Goal: Task Accomplishment & Management: Manage account settings

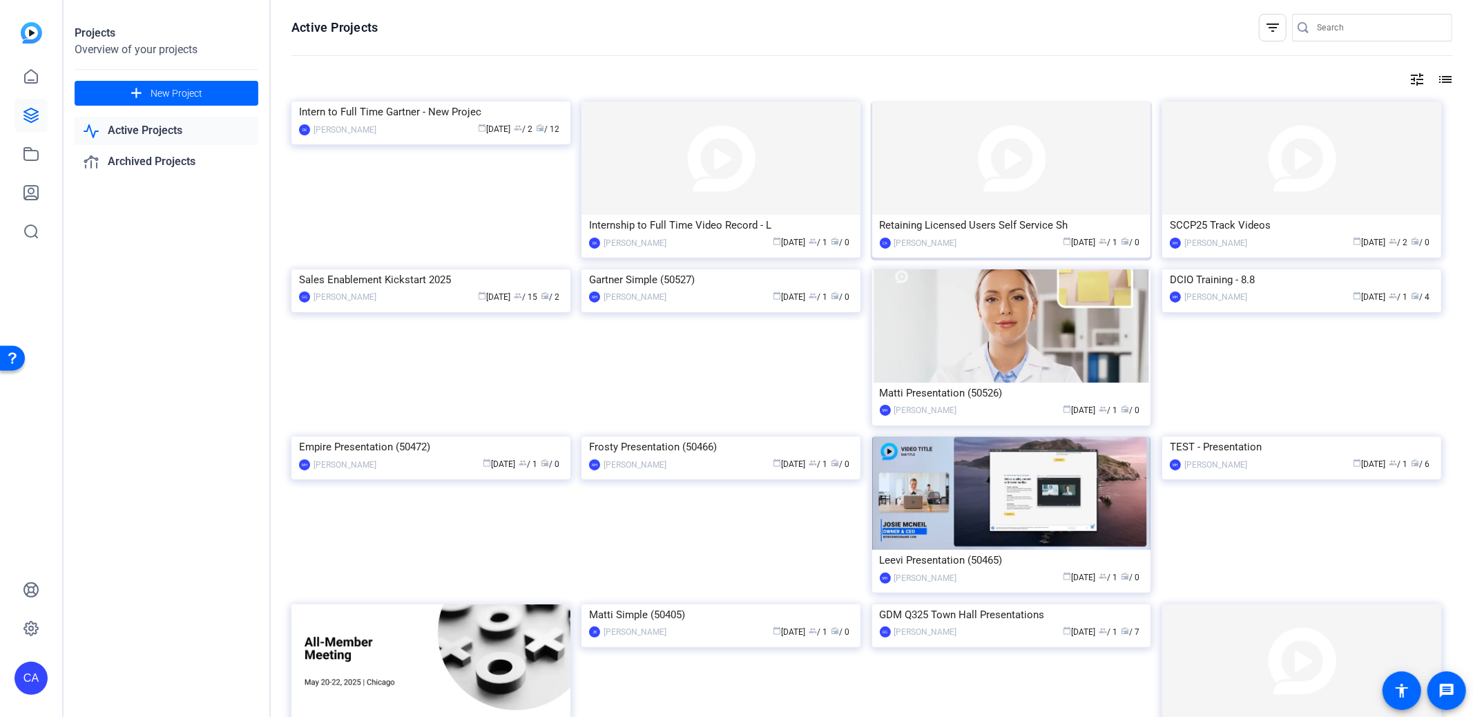
click at [1017, 227] on div "Retaining Licensed Users Self Service Sh" at bounding box center [1012, 225] width 264 height 21
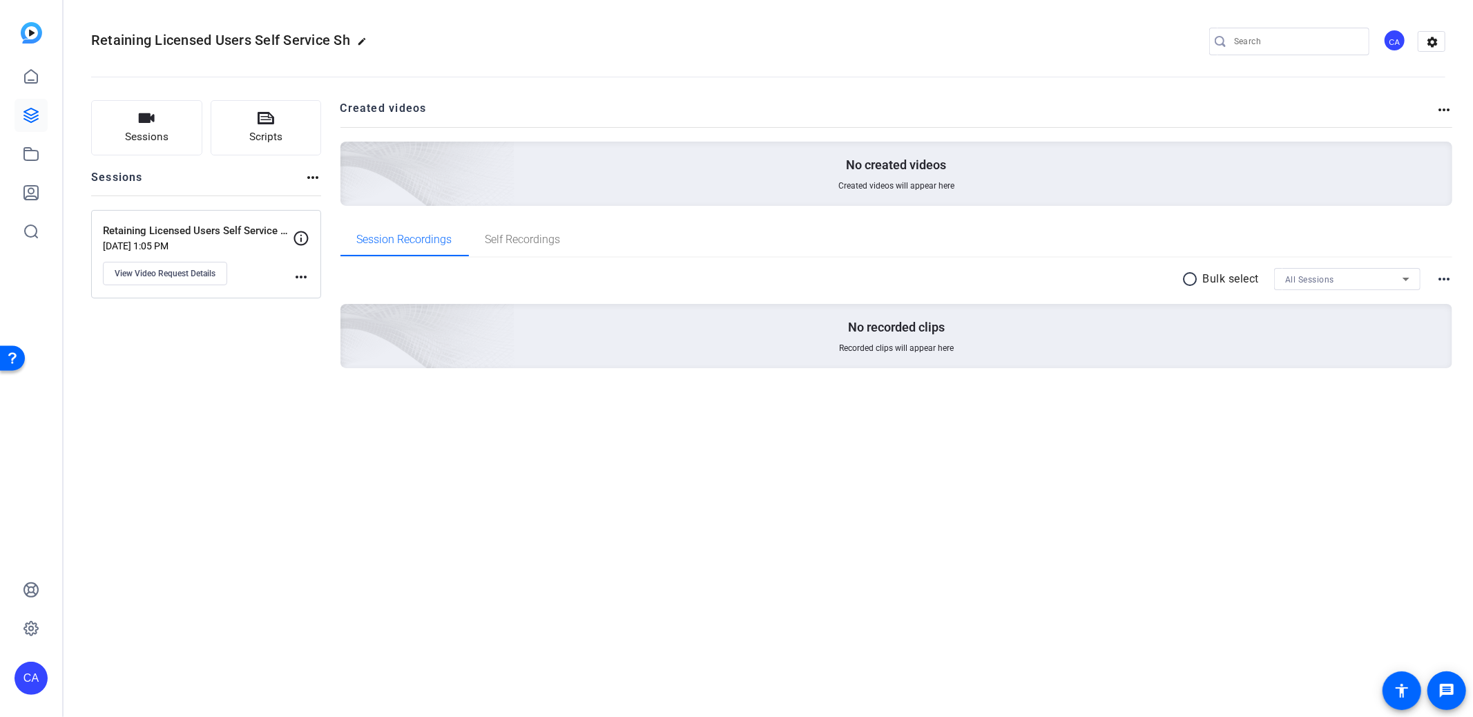
click at [300, 278] on mat-icon "more_horiz" at bounding box center [301, 277] width 17 height 17
click at [202, 267] on div at bounding box center [736, 358] width 1473 height 717
click at [203, 268] on span "View Video Request Details" at bounding box center [165, 273] width 101 height 11
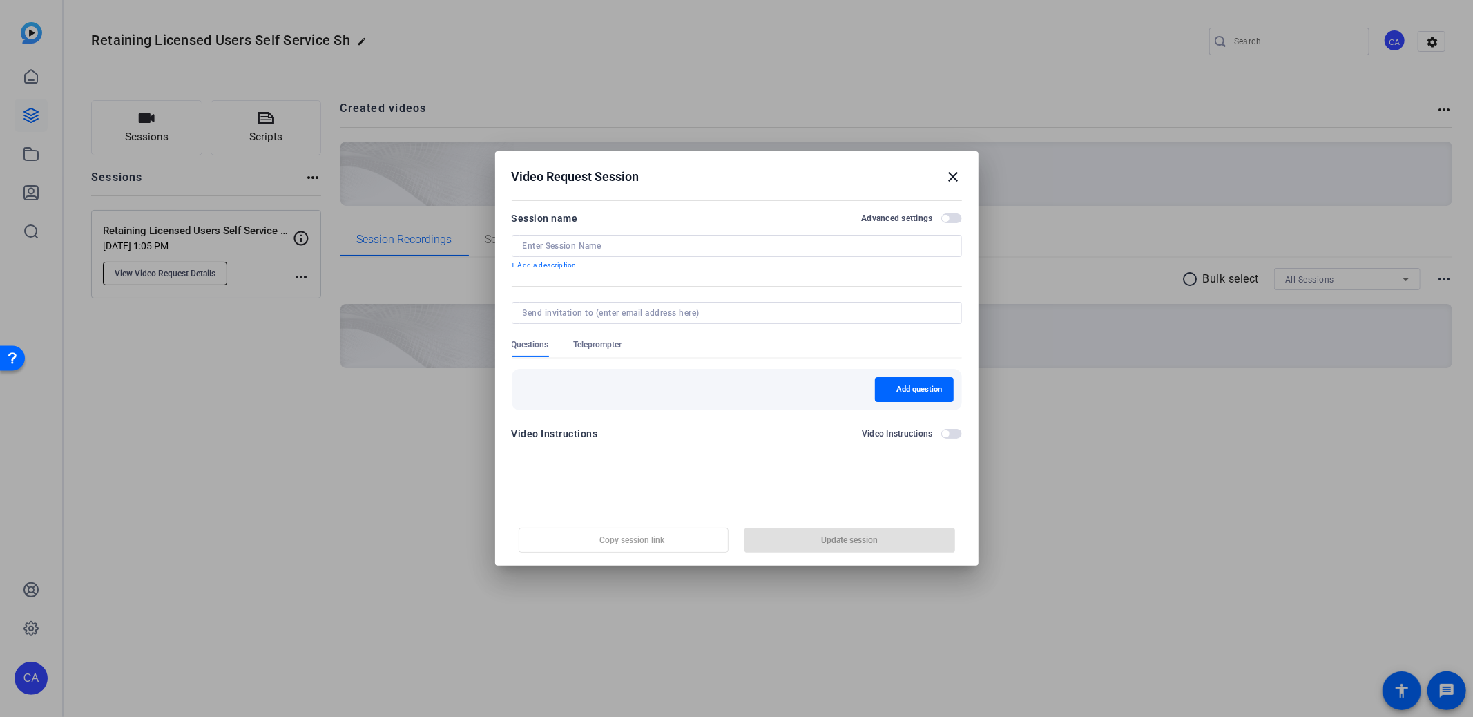
type input "Retaining Licensed Users Self Service Shoots"
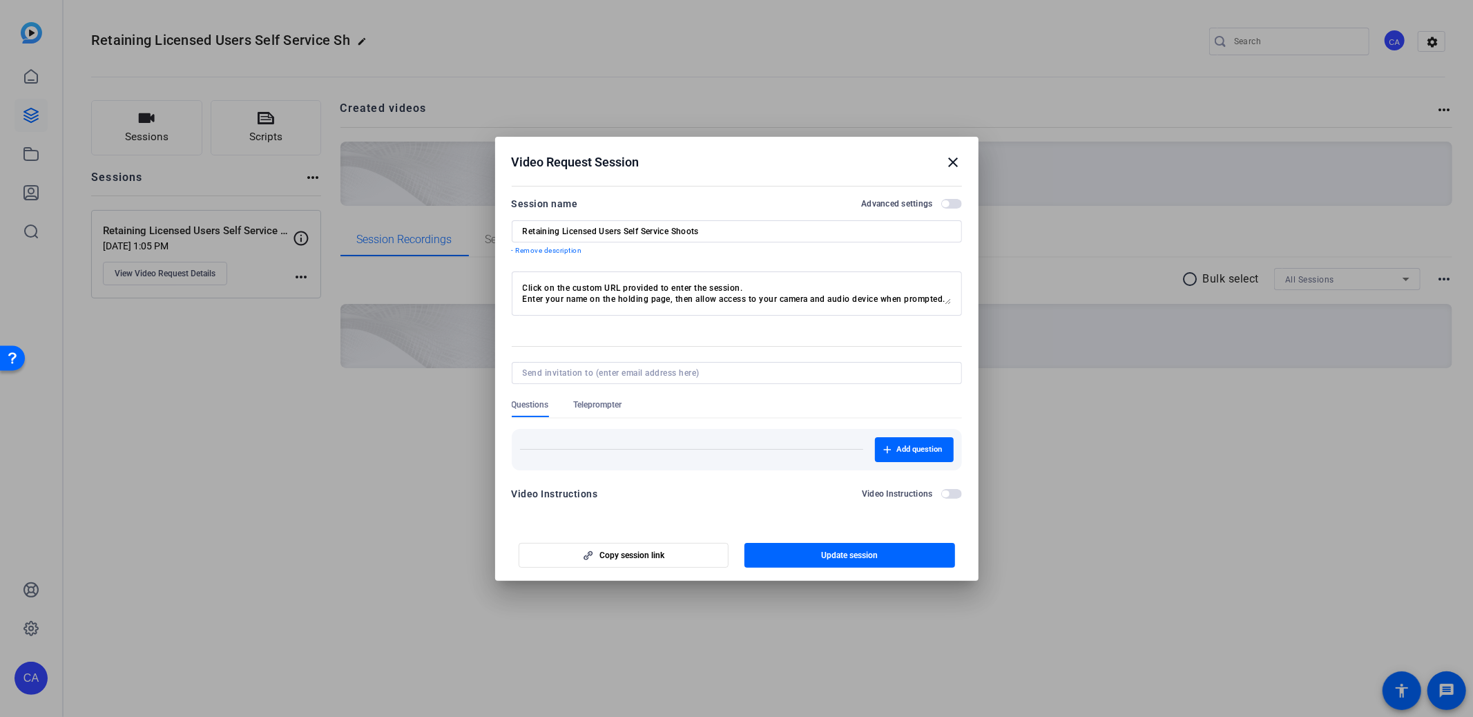
click at [946, 202] on span "button" at bounding box center [945, 203] width 7 height 7
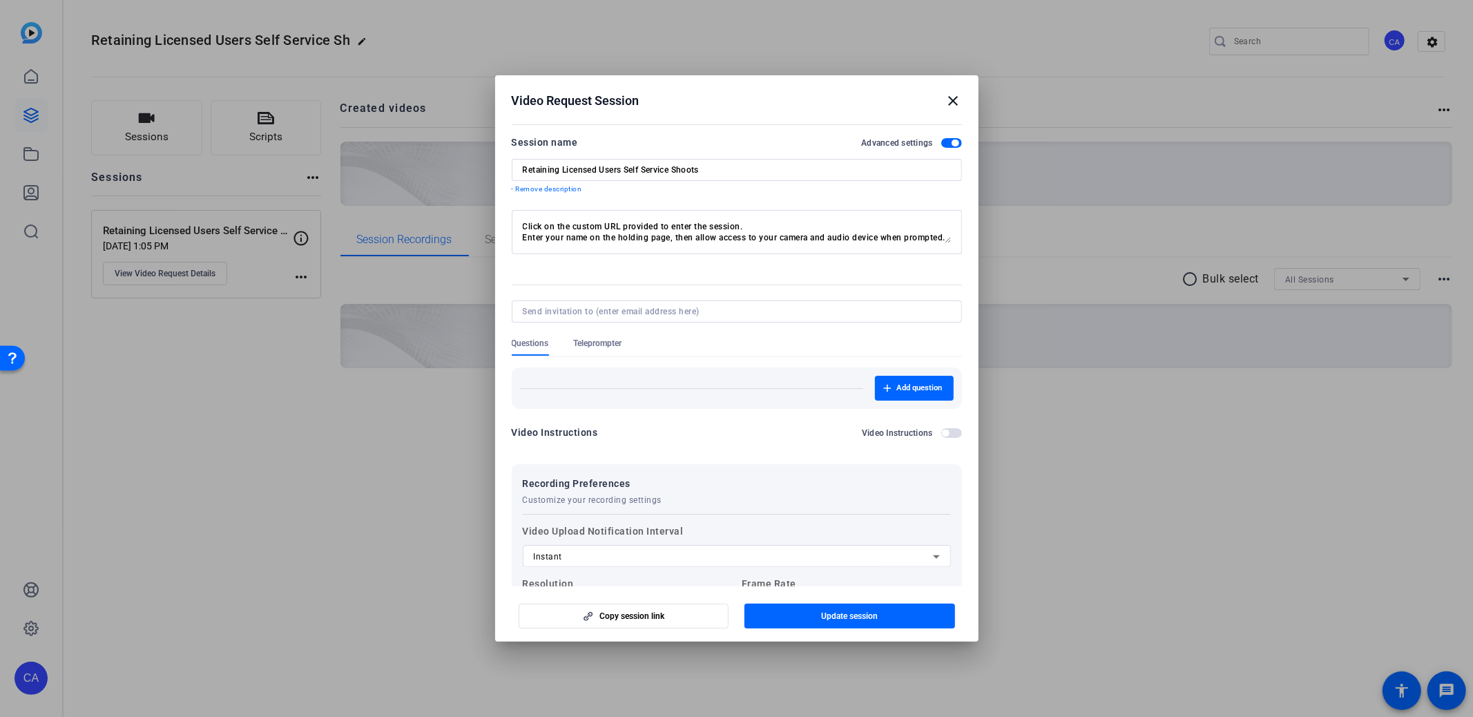
click at [946, 99] on mat-icon "close" at bounding box center [954, 101] width 17 height 17
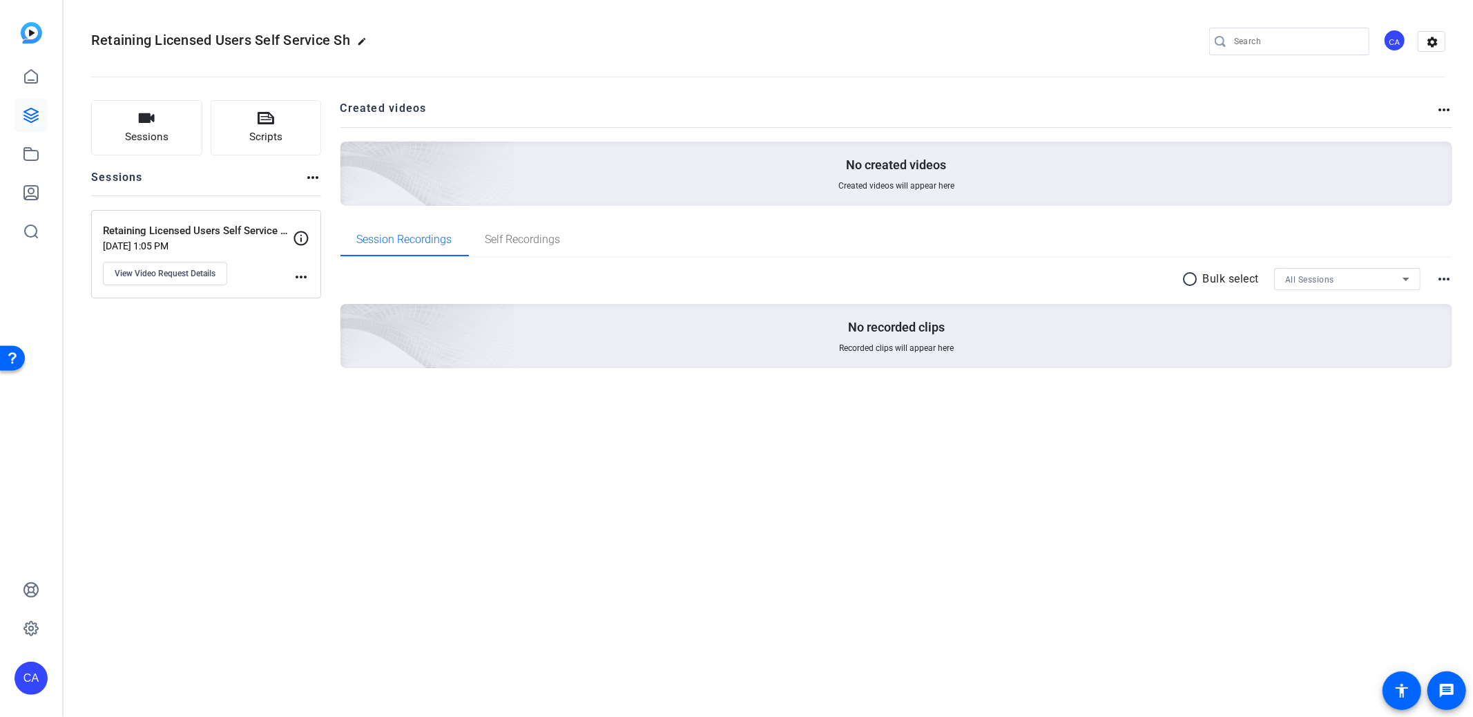
click at [1450, 108] on mat-icon "more_horiz" at bounding box center [1444, 110] width 17 height 17
click at [1120, 123] on div at bounding box center [736, 358] width 1473 height 717
click at [1435, 41] on mat-icon "settings" at bounding box center [1433, 42] width 28 height 21
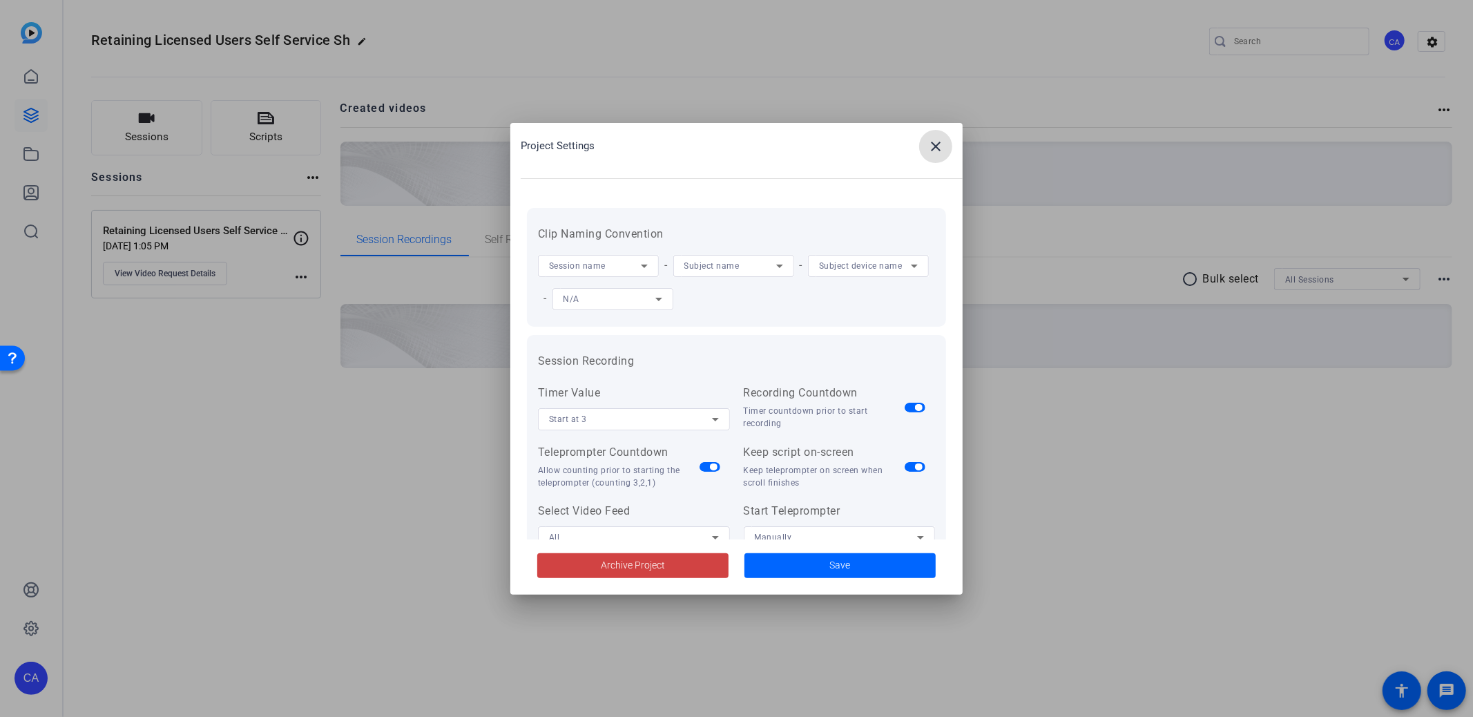
click at [908, 270] on icon at bounding box center [914, 266] width 17 height 17
click at [836, 407] on mat-option "N/A" at bounding box center [869, 403] width 121 height 22
click at [840, 564] on span "Save" at bounding box center [840, 565] width 21 height 15
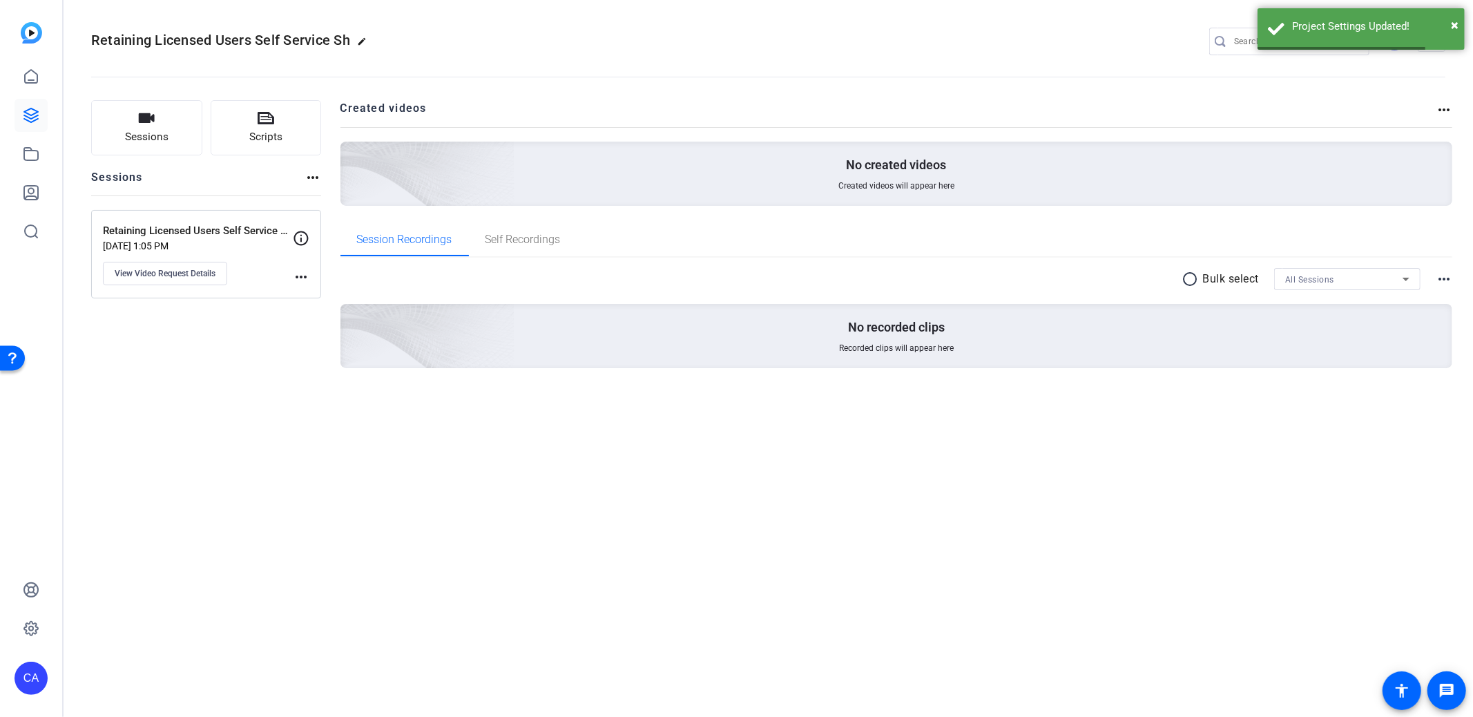
click at [316, 179] on mat-icon "more_horiz" at bounding box center [313, 177] width 17 height 17
click at [298, 276] on div at bounding box center [736, 358] width 1473 height 717
click at [279, 242] on p "[DATE] 1:05 PM" at bounding box center [198, 245] width 190 height 11
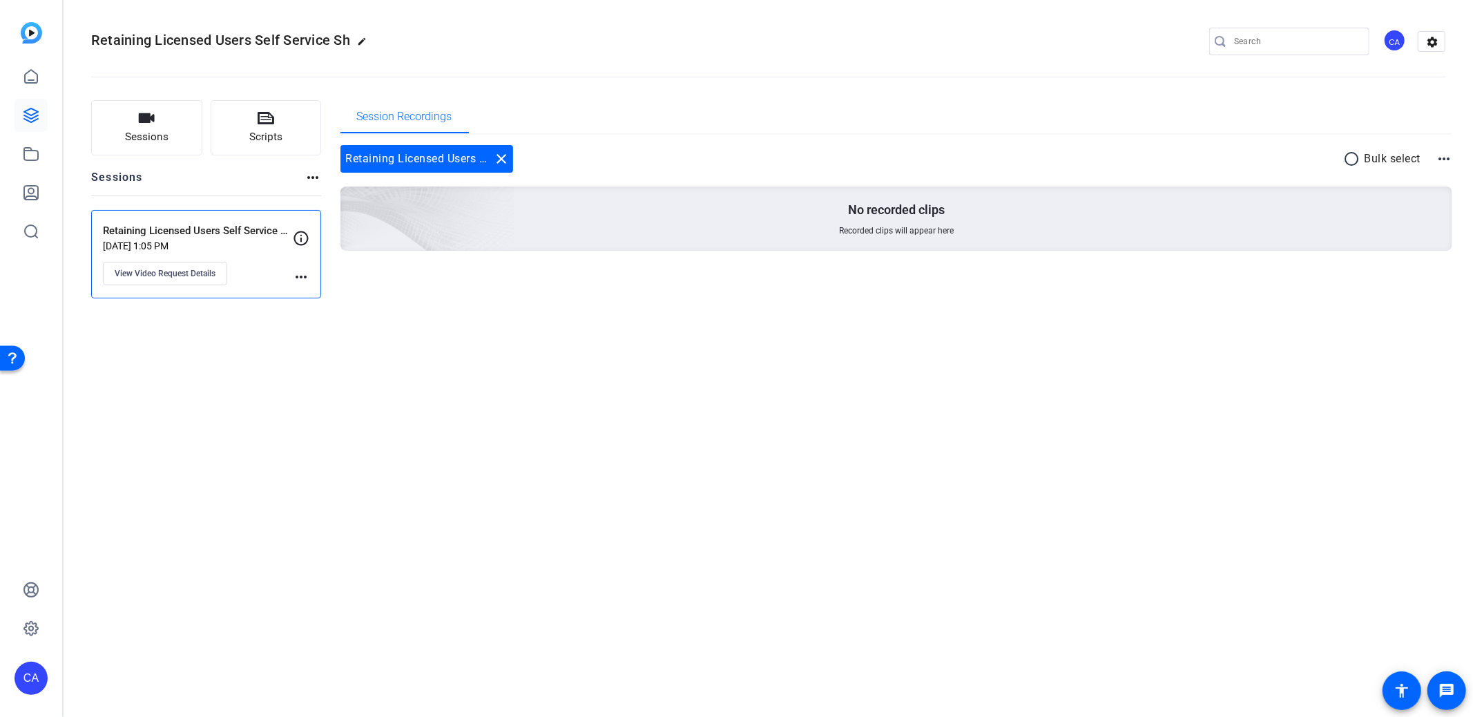
click at [303, 271] on mat-icon "more_horiz" at bounding box center [301, 277] width 17 height 17
drag, startPoint x: 505, startPoint y: 339, endPoint x: 452, endPoint y: 342, distance: 53.3
click at [496, 341] on div at bounding box center [736, 358] width 1473 height 717
click at [176, 273] on span "View Video Request Details" at bounding box center [165, 273] width 101 height 11
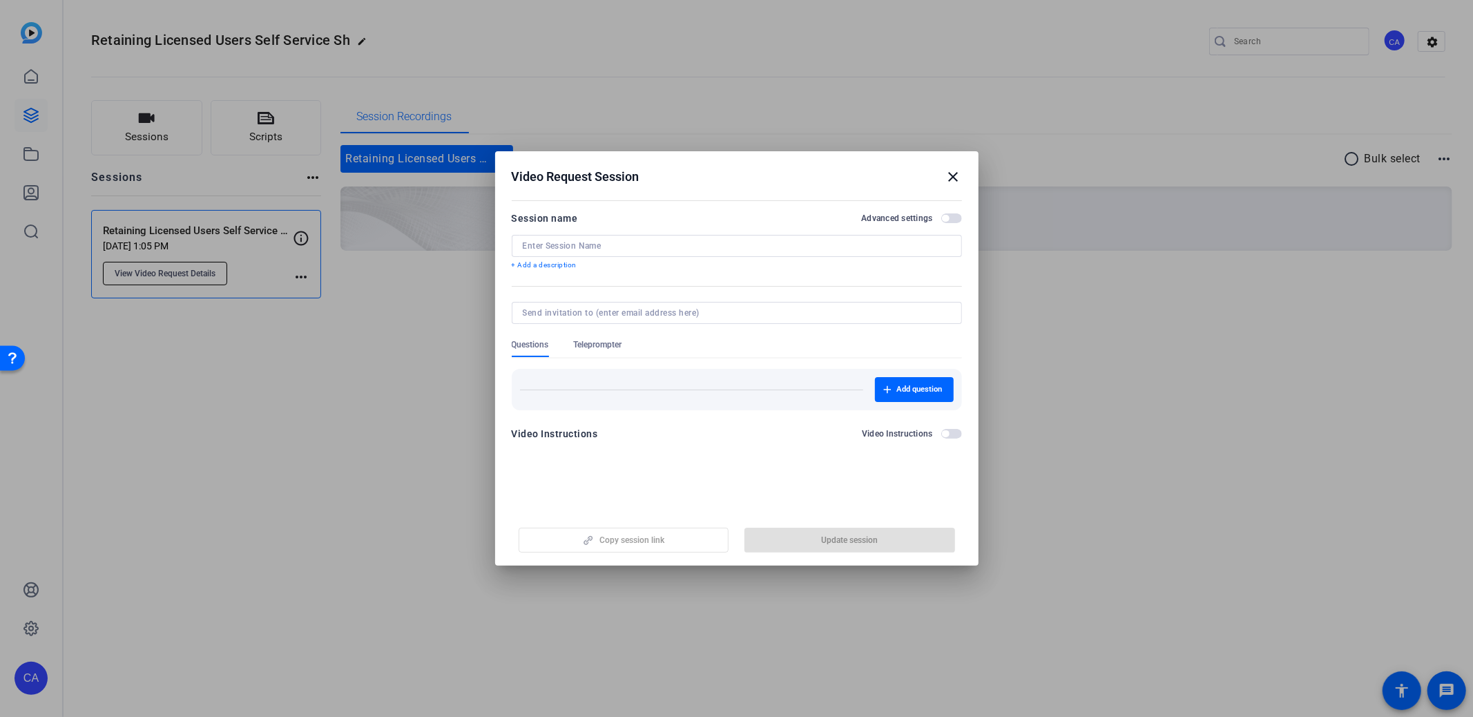
type input "Retaining Licensed Users Self Service Shoots"
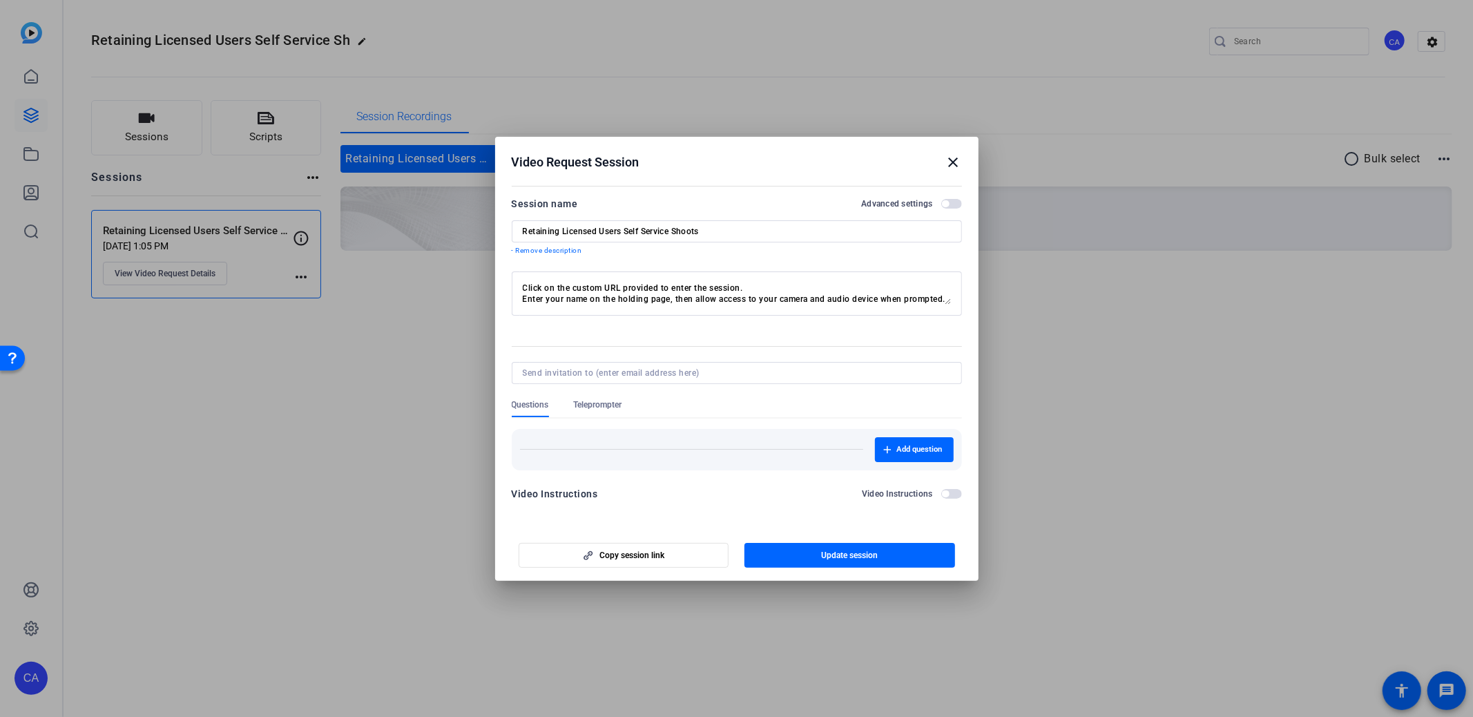
click at [955, 202] on span "button" at bounding box center [951, 204] width 21 height 10
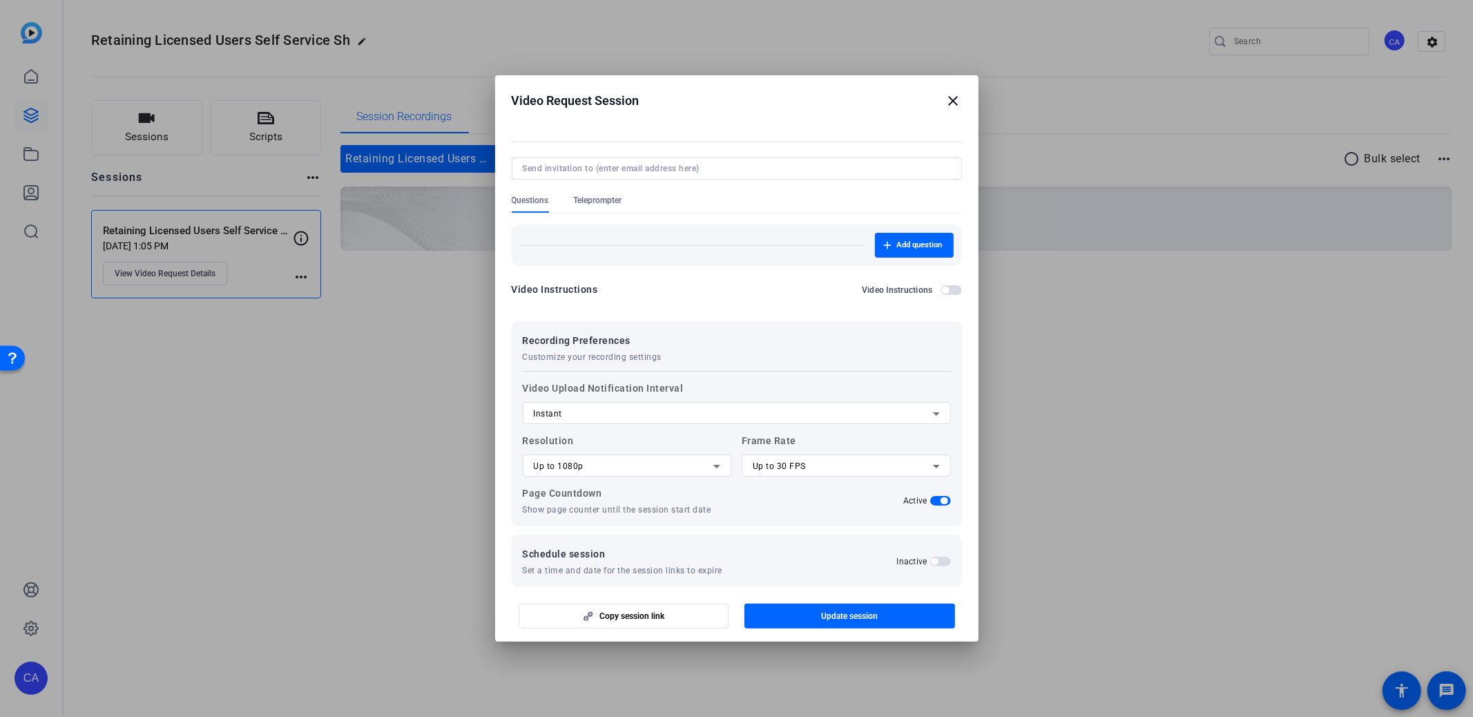
scroll to position [158, 0]
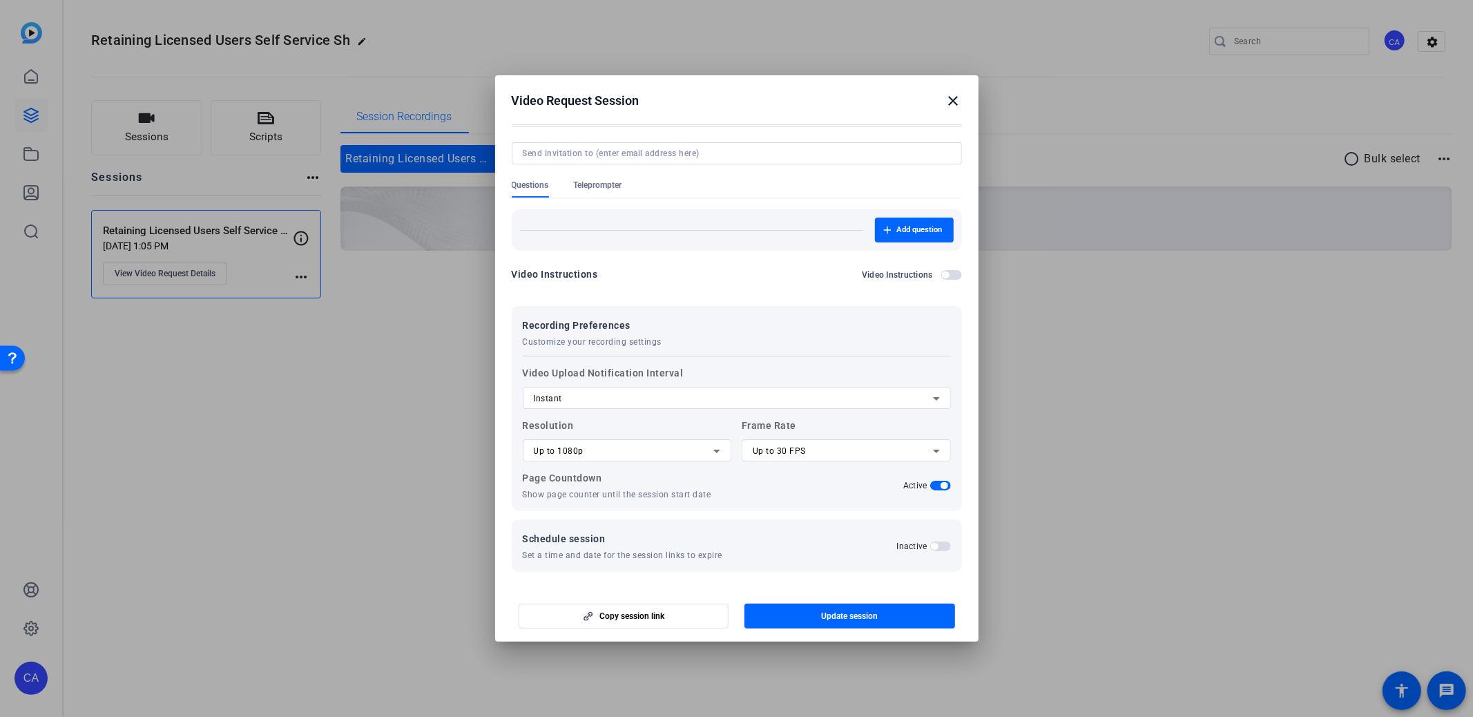
click at [961, 95] on mat-icon "close" at bounding box center [954, 101] width 17 height 17
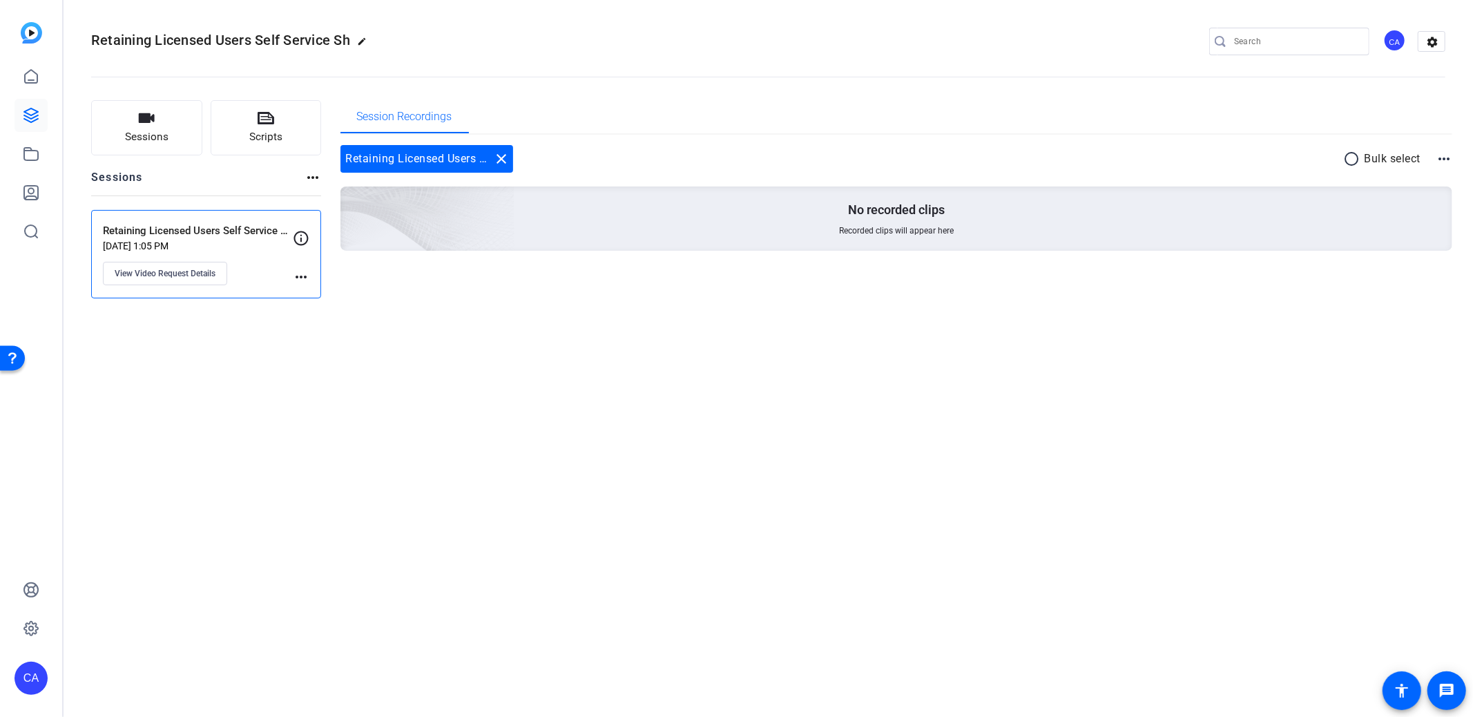
click at [370, 41] on mat-icon "edit" at bounding box center [365, 45] width 17 height 17
click at [146, 44] on input "Retaining Licensed Users Self Service Sh" at bounding box center [147, 41] width 90 height 17
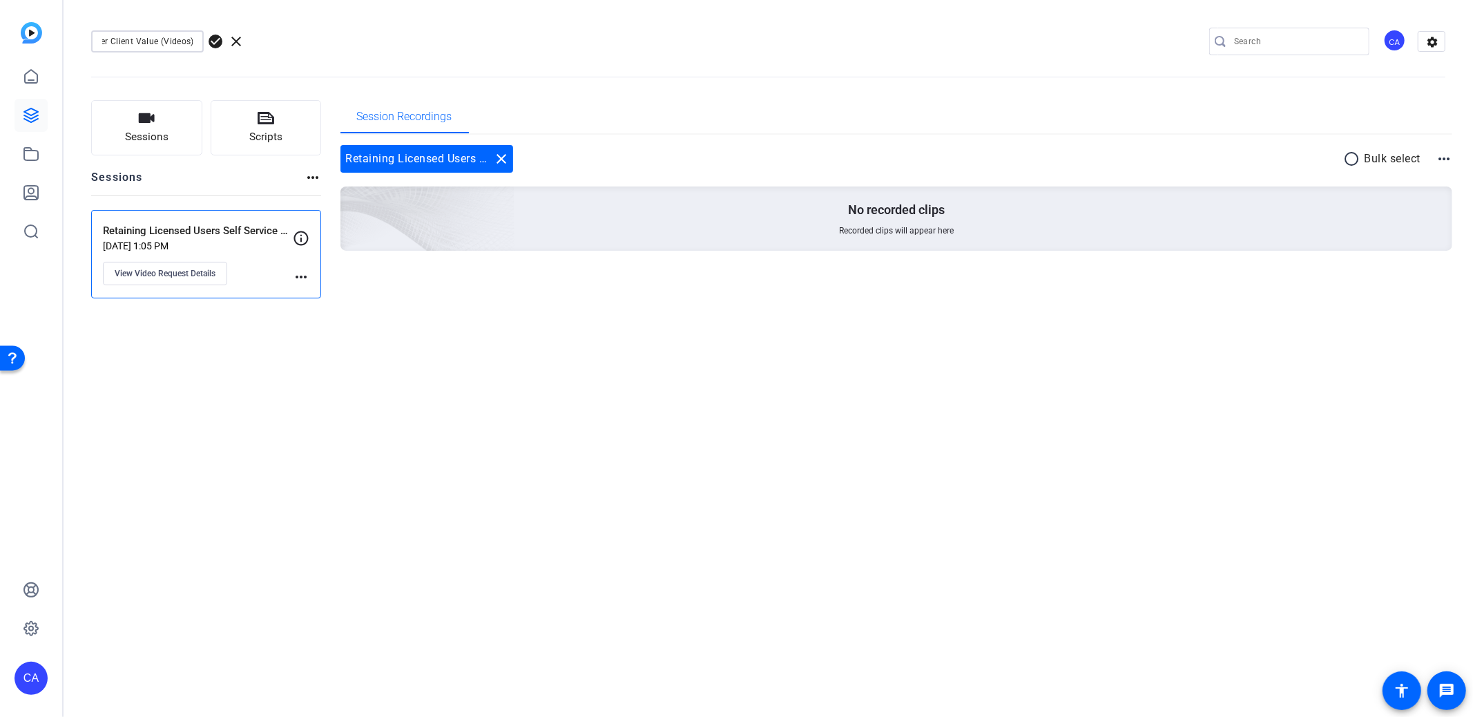
type input "Gartner Client Value (Videos)"
click at [212, 39] on span "check_circle" at bounding box center [215, 41] width 17 height 17
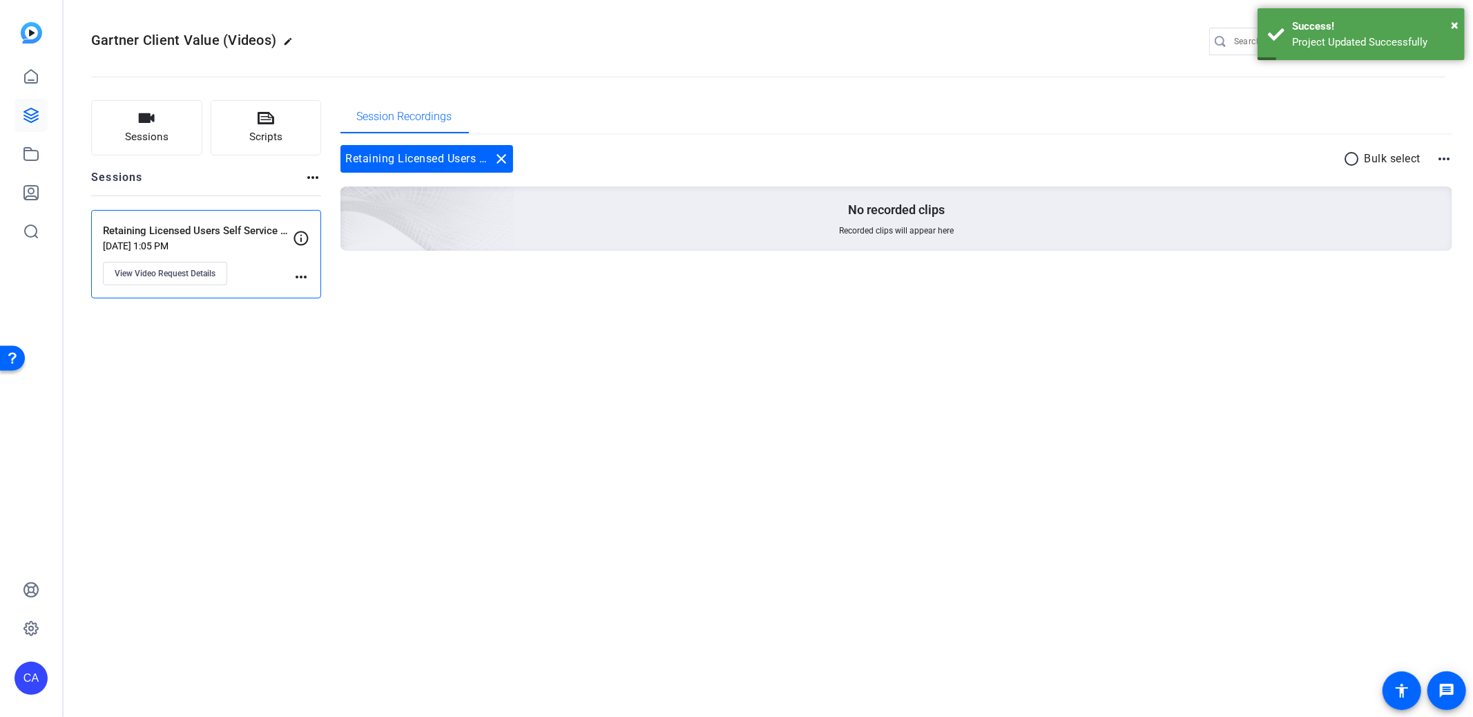
click at [262, 267] on div "Retaining Licensed Users Self Service Shoots [DATE] 1:05 PM View Video Request …" at bounding box center [198, 254] width 190 height 62
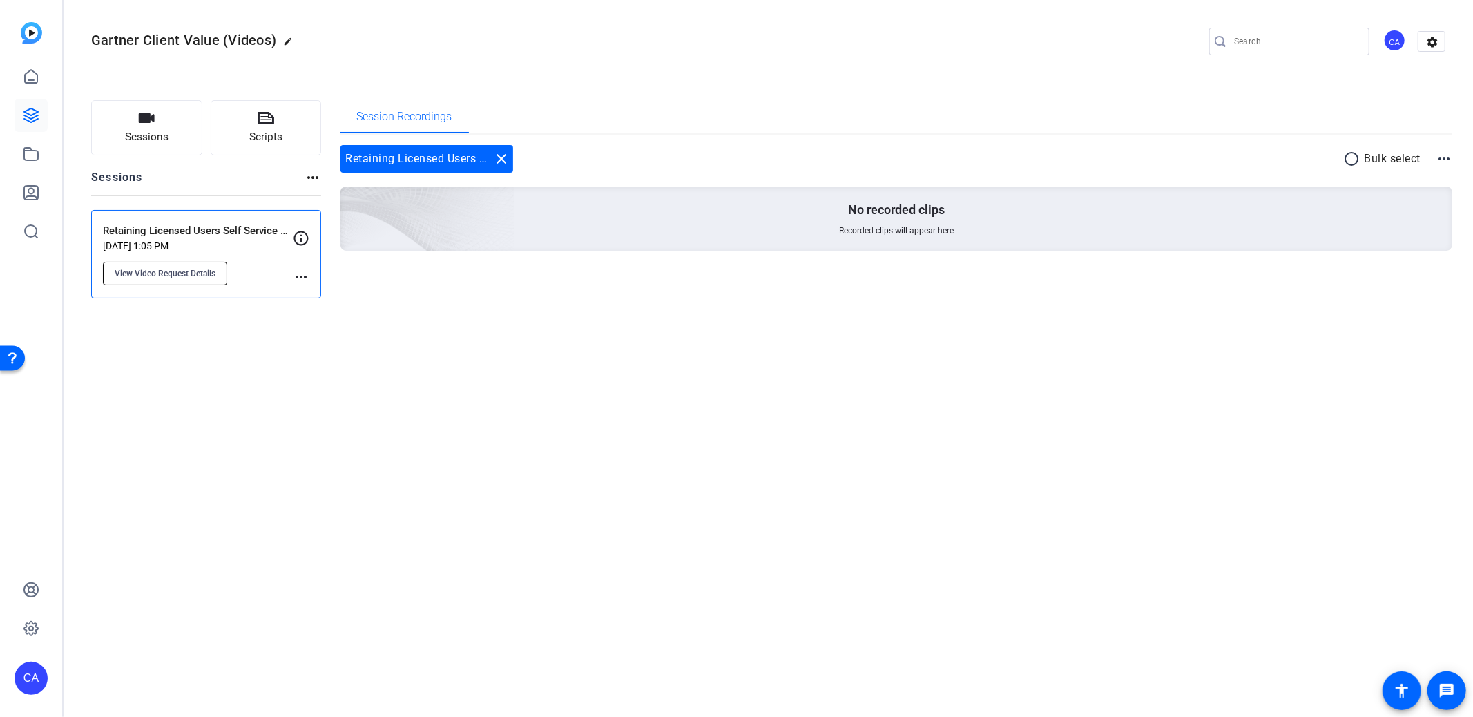
click at [185, 274] on span "View Video Request Details" at bounding box center [165, 273] width 101 height 11
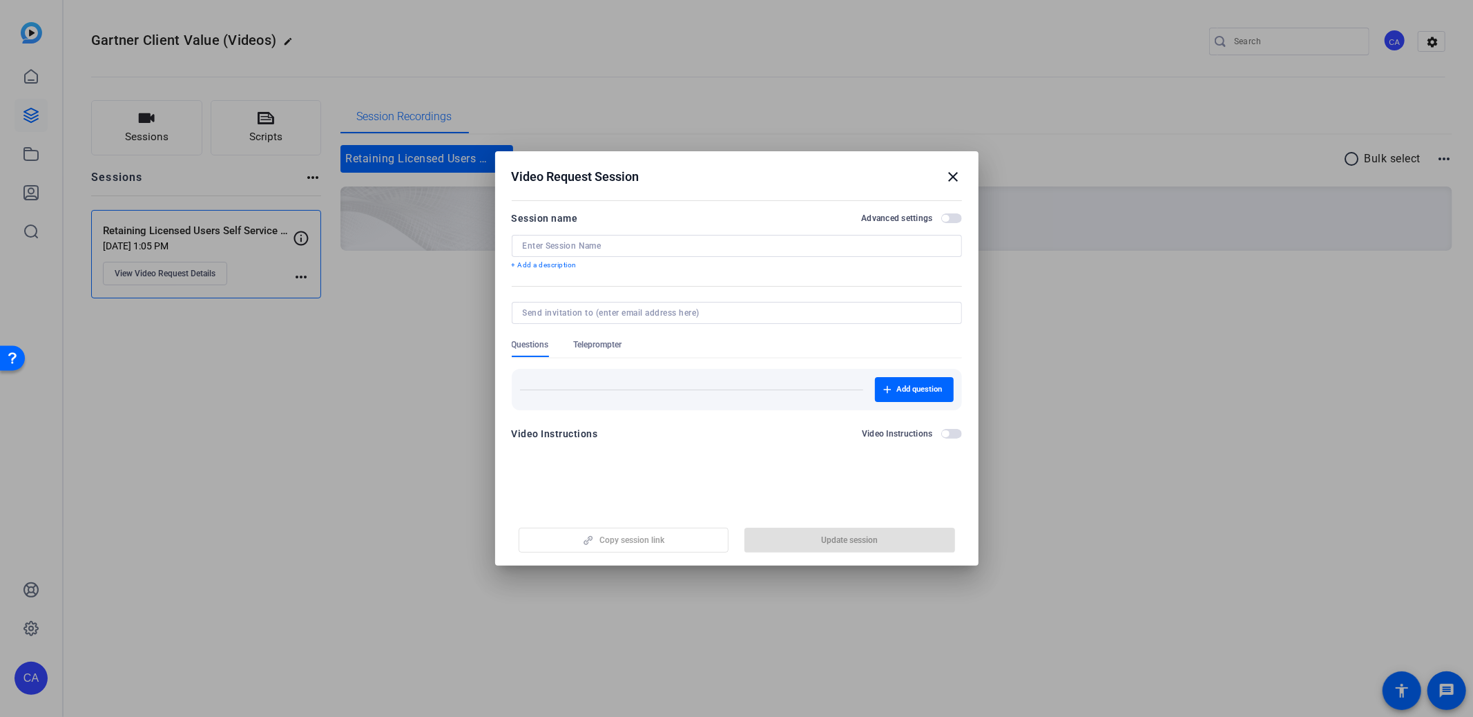
type input "Retaining Licensed Users Self Service Shoots"
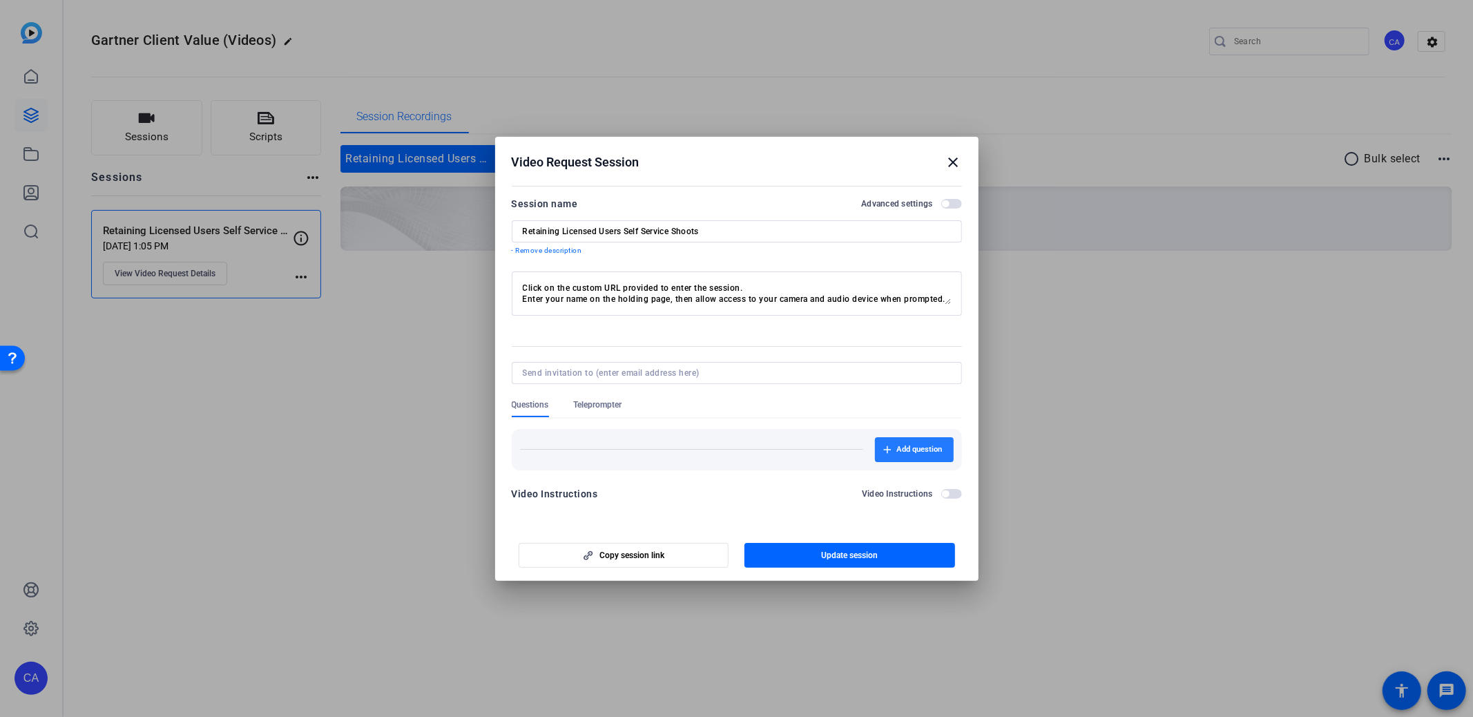
click at [937, 452] on span "Add question" at bounding box center [920, 449] width 46 height 11
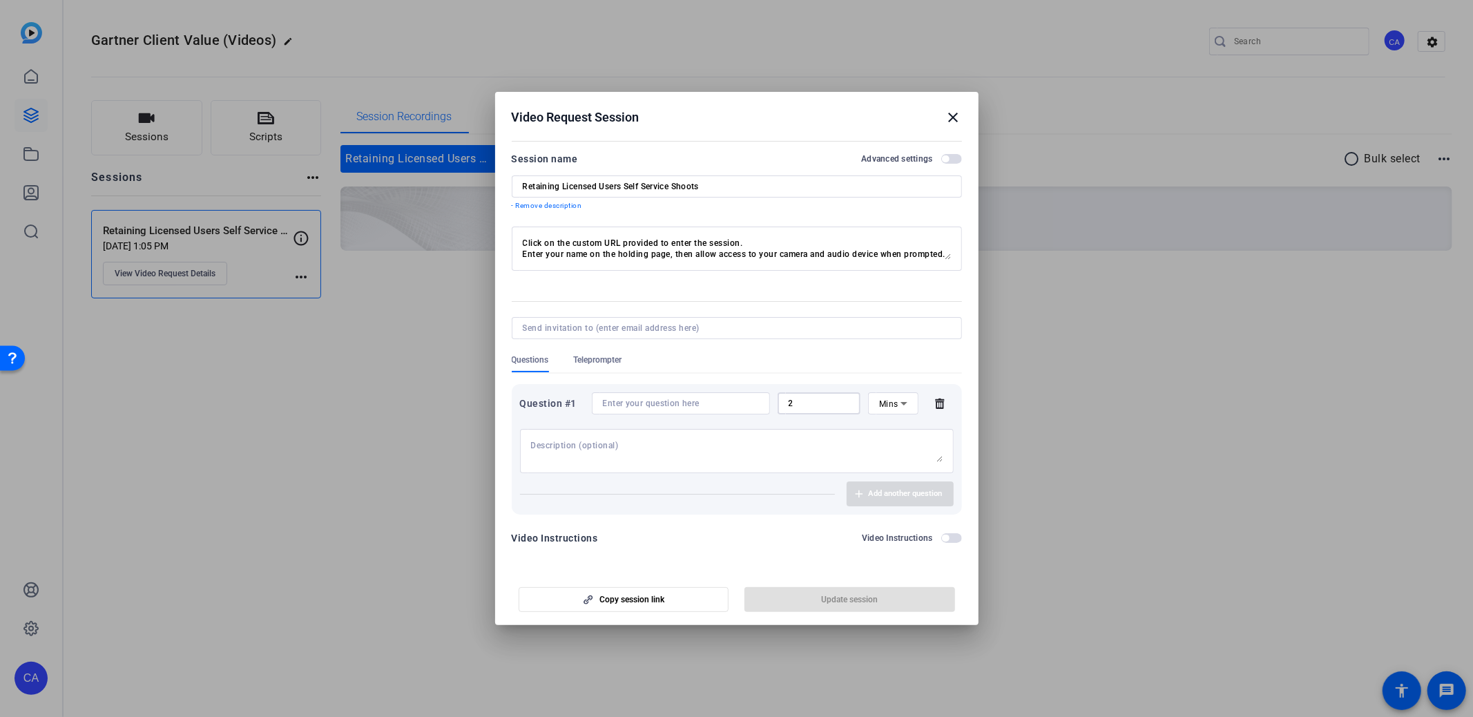
click at [840, 408] on input "2" at bounding box center [819, 403] width 61 height 11
click at [905, 404] on icon at bounding box center [904, 403] width 17 height 17
click at [903, 512] on span "No Time Limit" at bounding box center [893, 511] width 28 height 50
click at [654, 407] on input at bounding box center [663, 403] width 136 height 11
paste input "Tell us about a recent client interaction where they shared the impact of Gartn…"
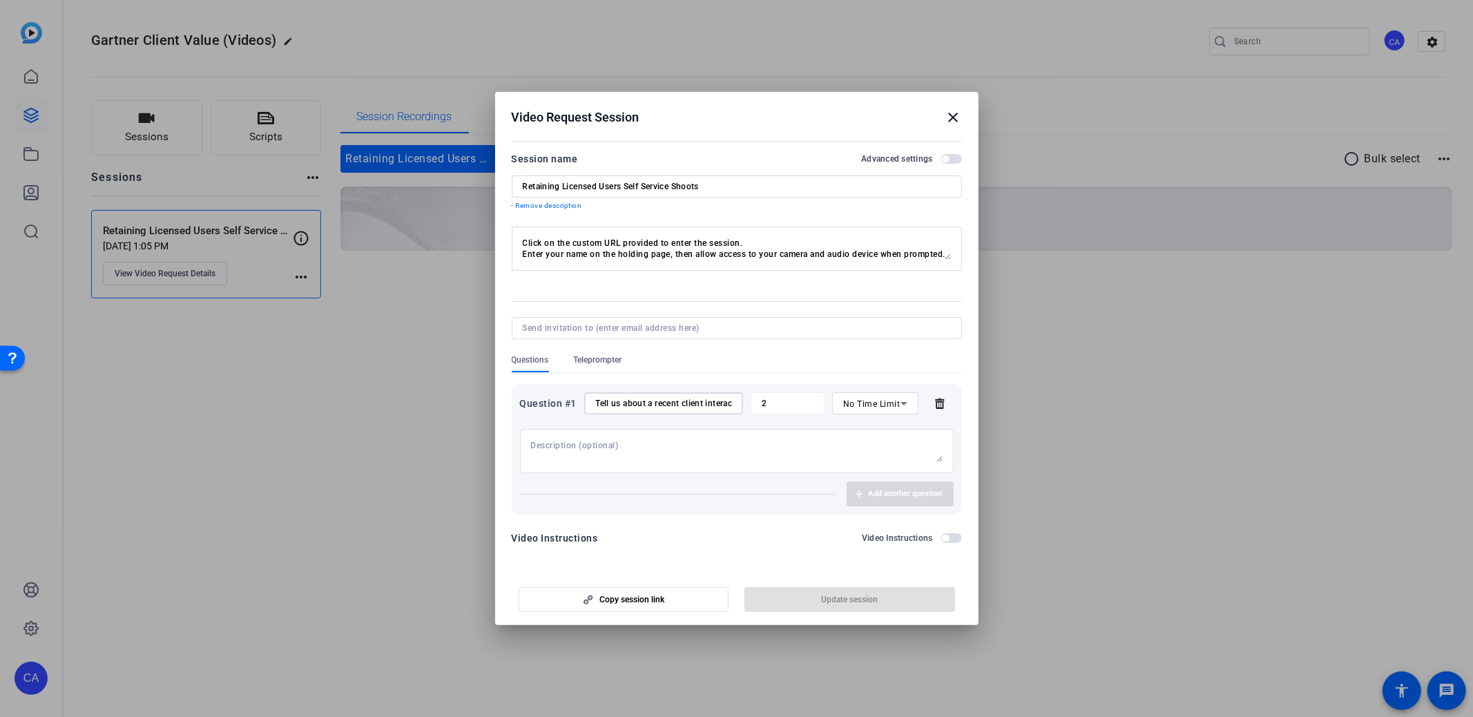
scroll to position [0, 232]
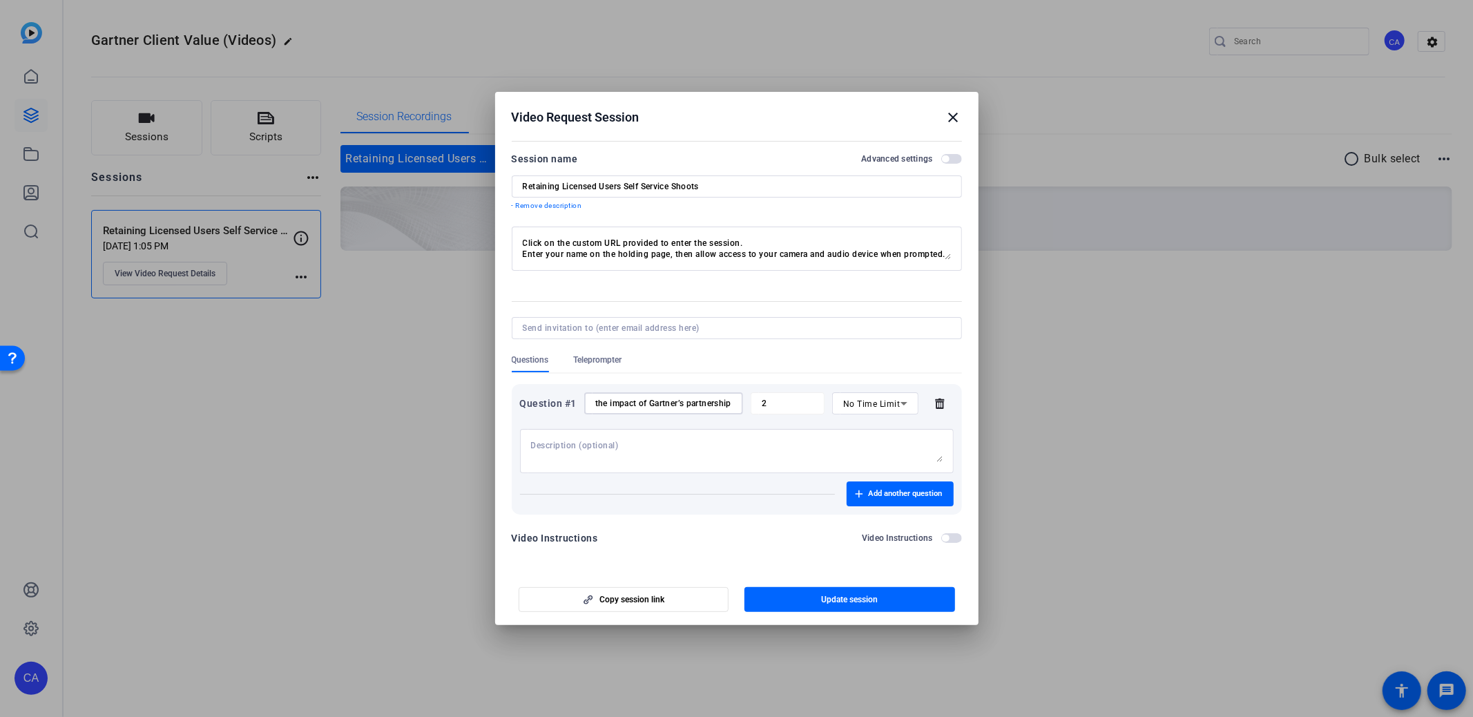
type input "Tell us about a recent client interaction where they shared the impact of Gartn…"
click at [817, 404] on mat-form-field "2" at bounding box center [788, 403] width 74 height 22
click at [921, 491] on span "Add another question" at bounding box center [906, 493] width 74 height 11
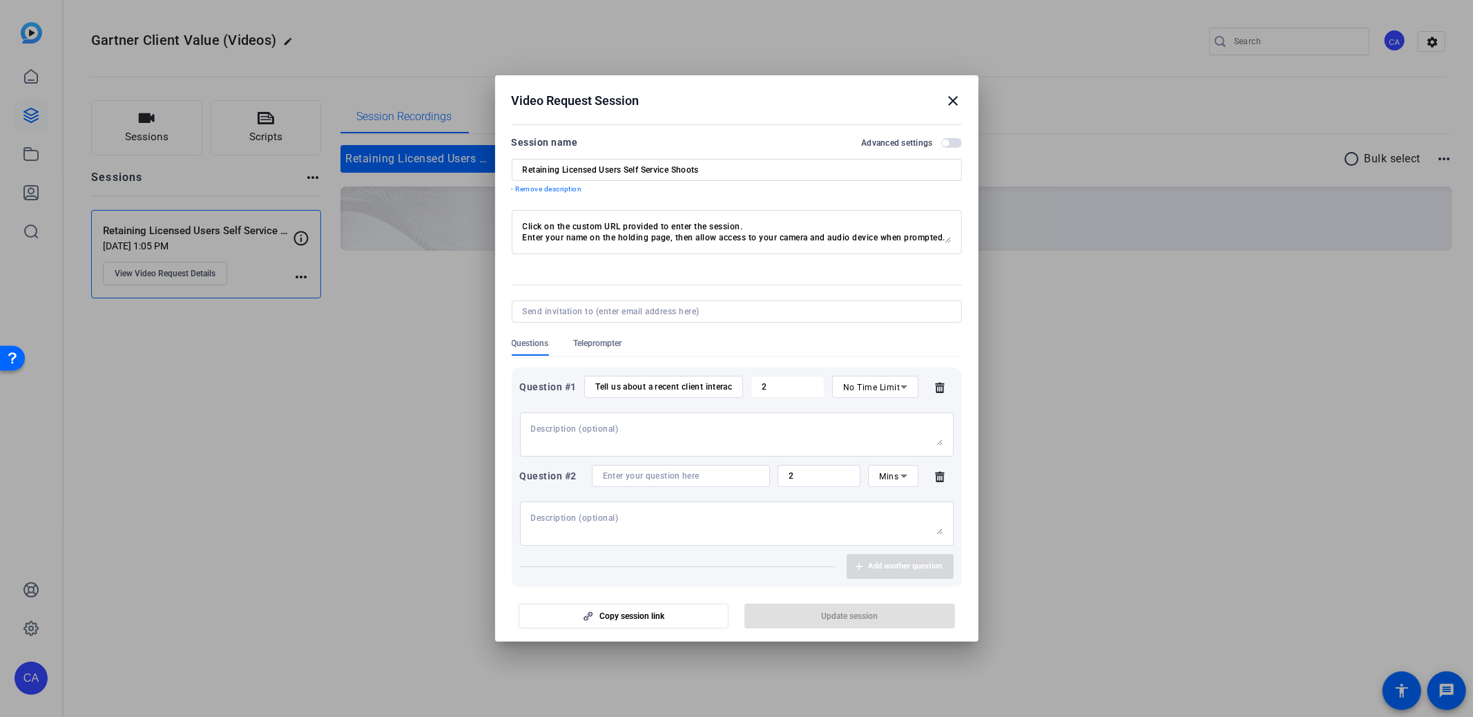
click at [799, 474] on input "2" at bounding box center [819, 475] width 61 height 11
click at [758, 384] on mat-form-field "2" at bounding box center [788, 387] width 74 height 22
click at [768, 385] on mat-form-field "2" at bounding box center [788, 387] width 74 height 22
click at [732, 416] on div at bounding box center [737, 434] width 412 height 44
click at [703, 383] on input "Tell us about a recent client interaction where they shared the impact of Gartn…" at bounding box center [663, 386] width 136 height 11
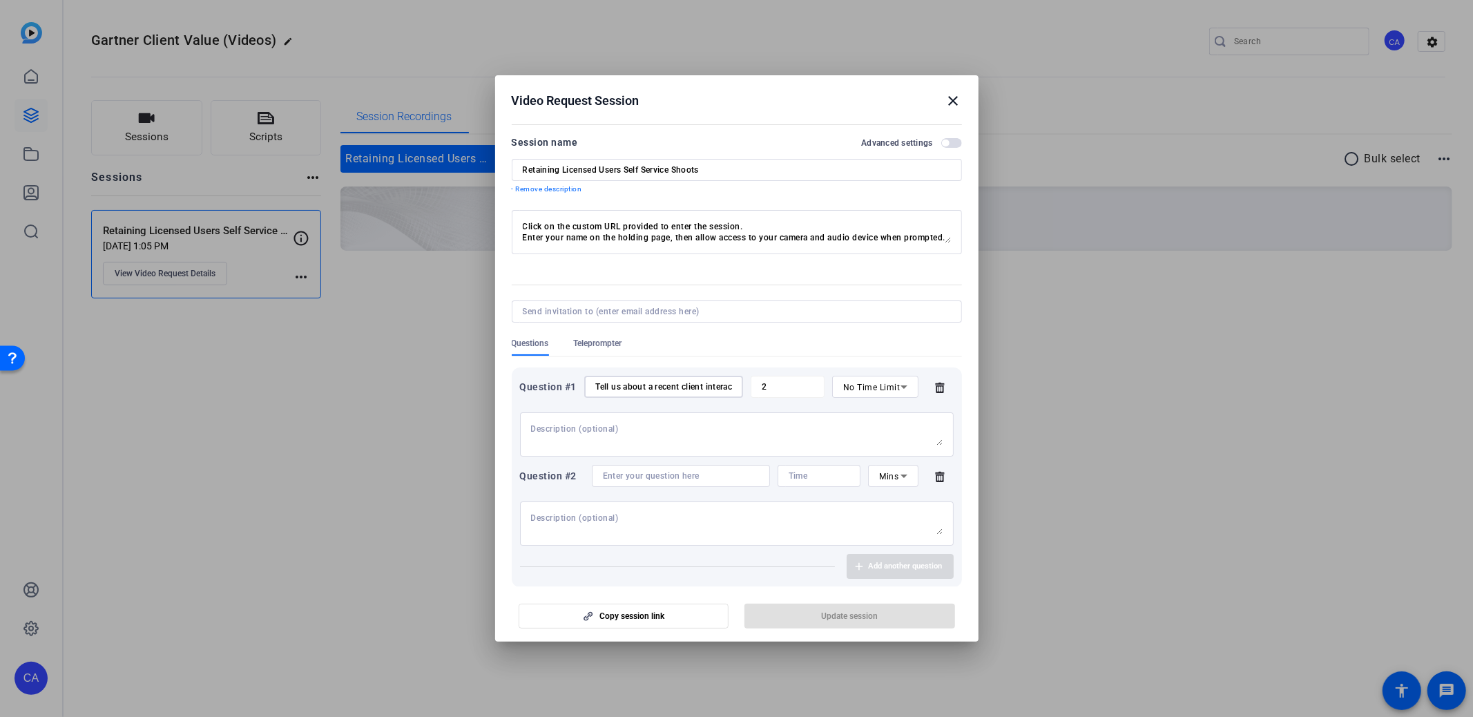
click at [703, 383] on input "Tell us about a recent client interaction where they shared the impact of Gartn…" at bounding box center [663, 386] width 136 height 11
click at [927, 477] on icon at bounding box center [940, 476] width 28 height 11
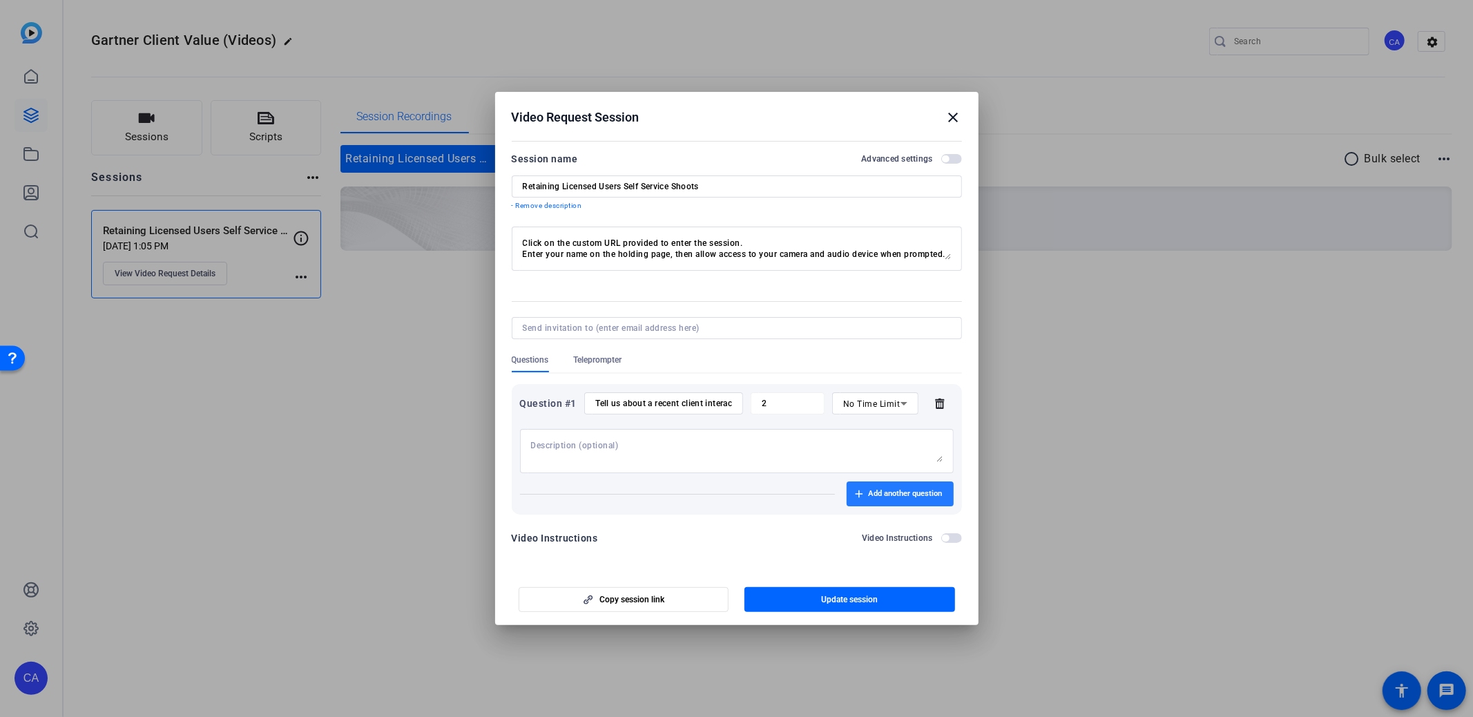
click at [908, 492] on span "Add another question" at bounding box center [906, 493] width 74 height 11
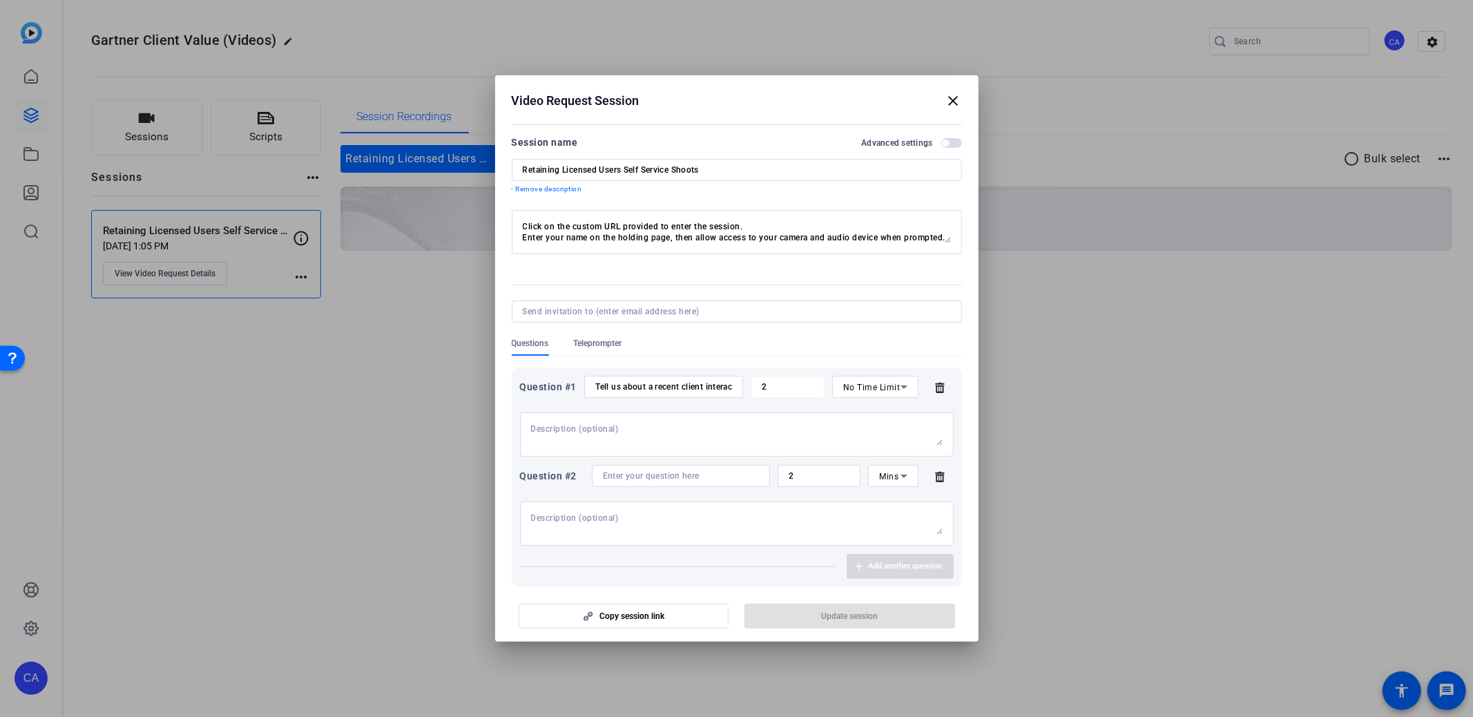
click at [899, 476] on icon at bounding box center [904, 476] width 17 height 17
click at [894, 586] on span "No Time Limit" at bounding box center [893, 584] width 28 height 50
click at [647, 475] on input at bounding box center [663, 475] width 136 height 11
click at [672, 474] on input at bounding box center [663, 475] width 136 height 11
paste input "How has a specific offering/product/insight/support/tool delighted the client?"
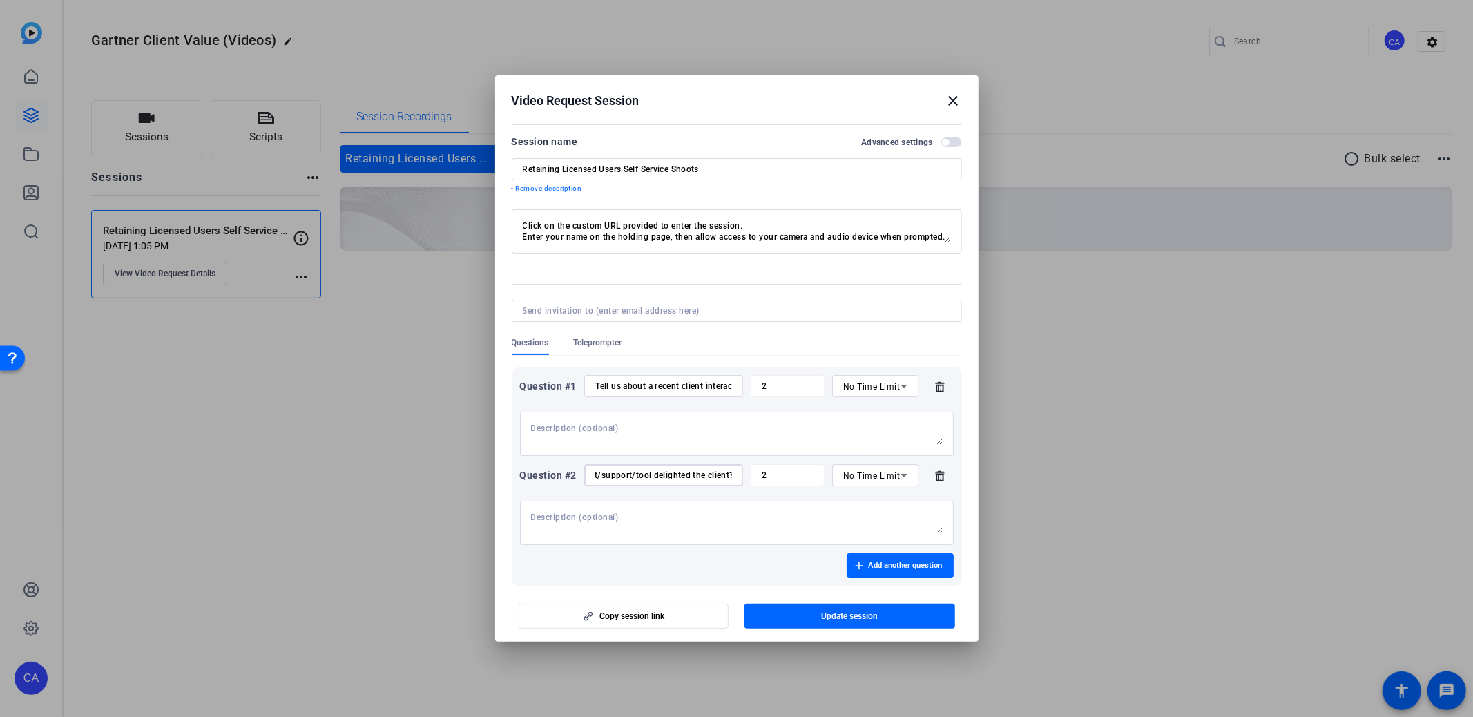
scroll to position [1, 0]
type input "How has a specific offering/product/insight/support/tool delighted the client?"
click at [930, 565] on span "Add another question" at bounding box center [906, 564] width 74 height 11
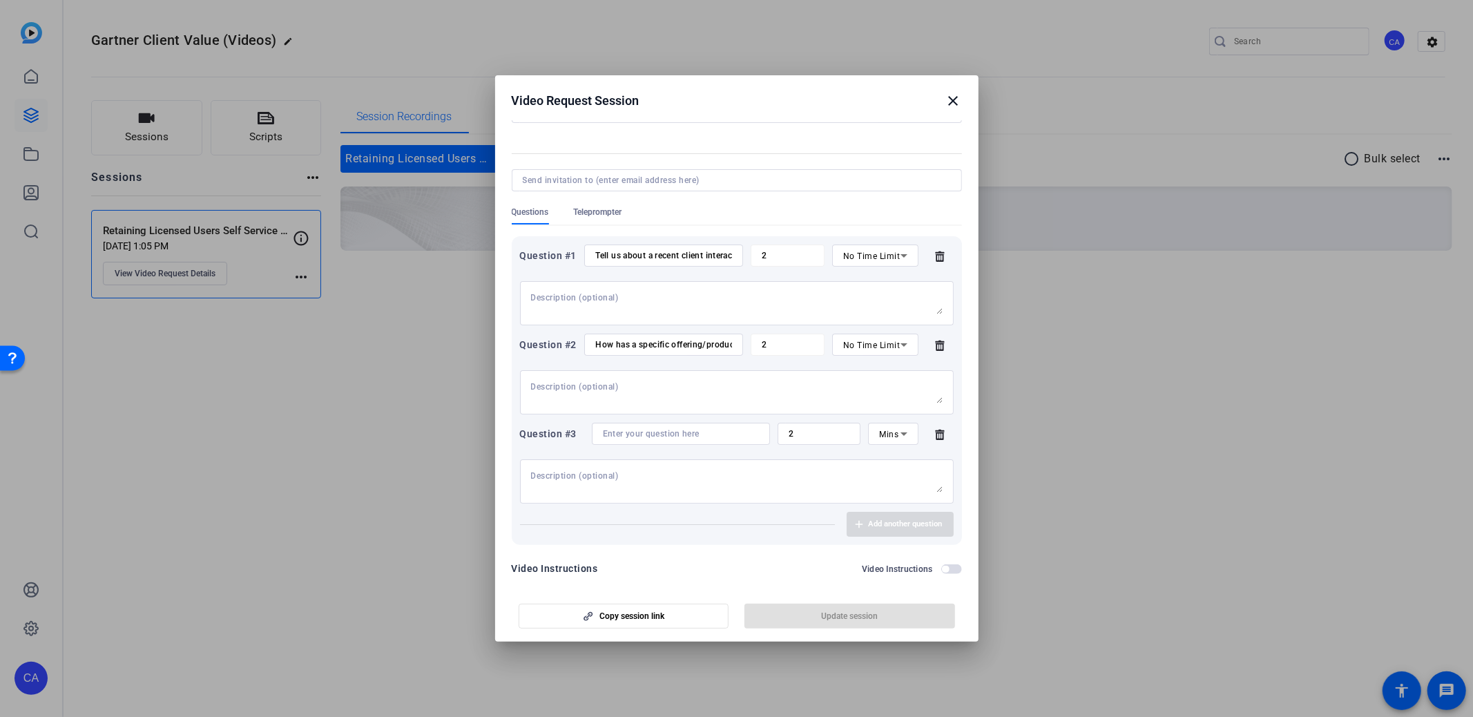
scroll to position [132, 0]
click at [698, 432] on input at bounding box center [681, 433] width 156 height 11
paste input "Share any tangible results of your recent interactions (license retention/expan…"
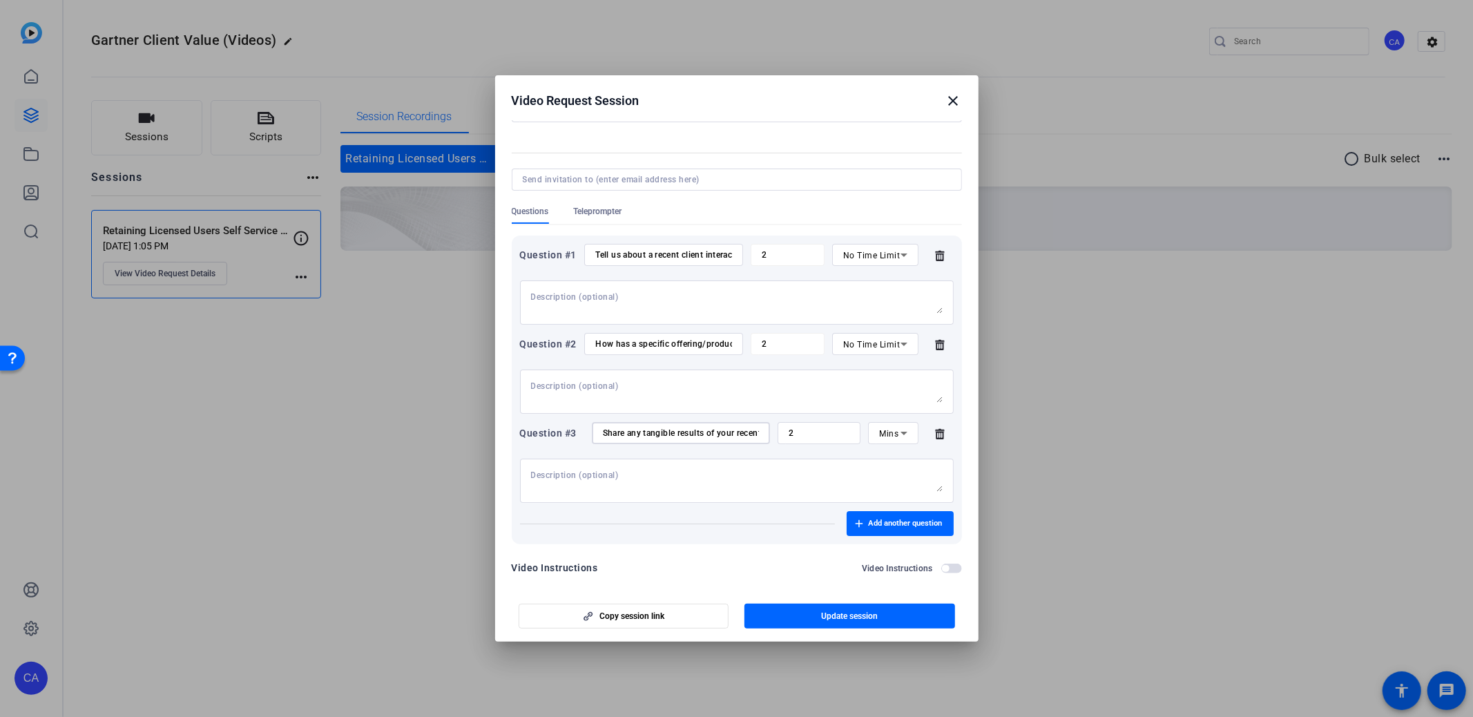
scroll to position [0, 264]
type input "Share any tangible results of your recent interactions (license retention/expan…"
click at [910, 435] on icon at bounding box center [904, 433] width 17 height 17
click at [895, 540] on span "No Time Limit" at bounding box center [893, 541] width 28 height 50
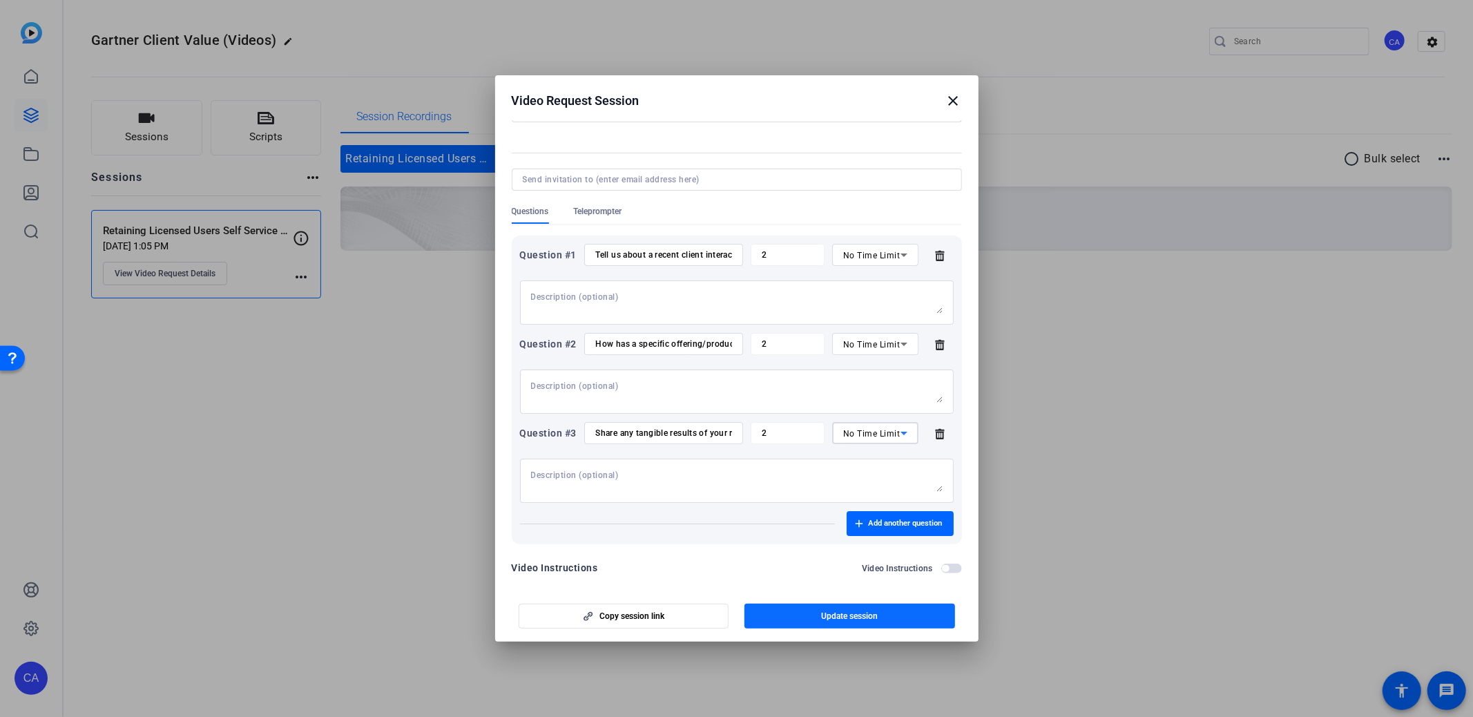
click at [823, 615] on span "Update session" at bounding box center [849, 616] width 57 height 11
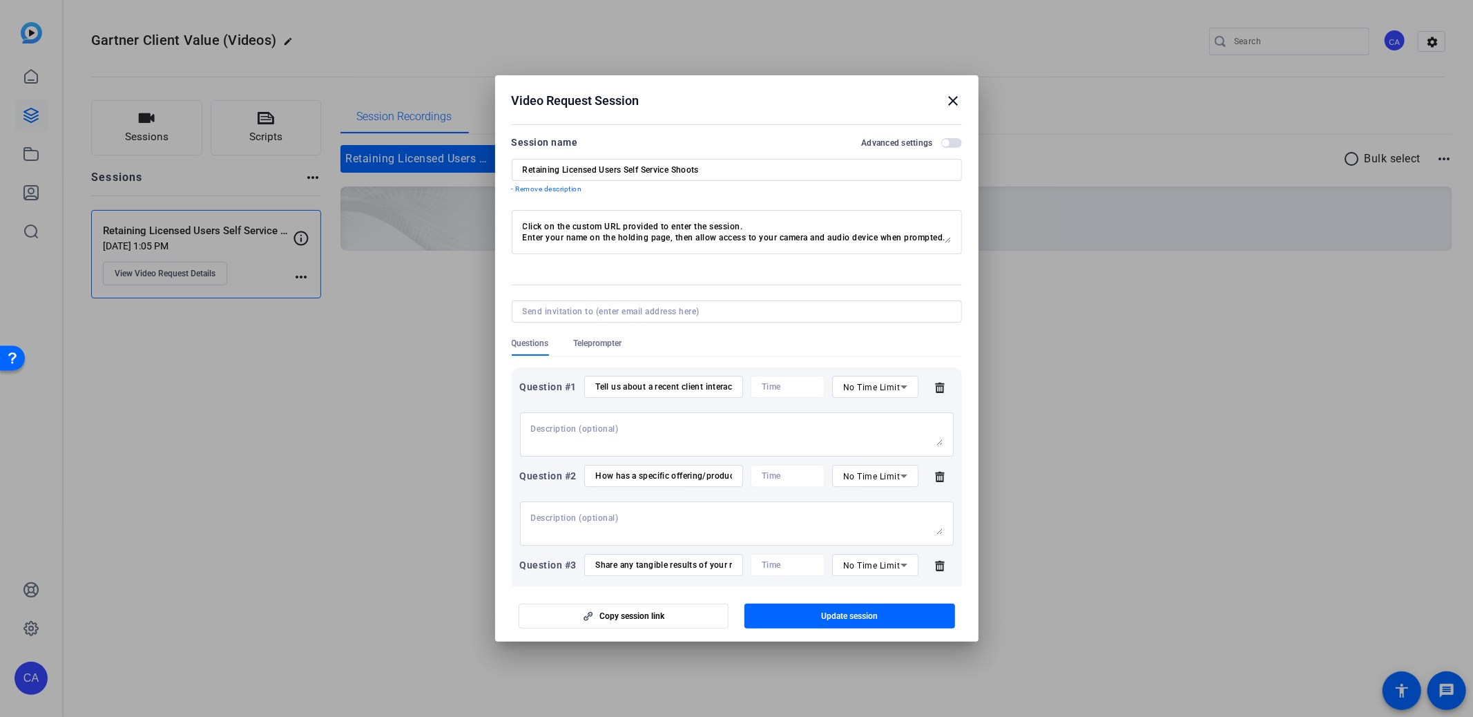
click at [823, 239] on textarea "Click on the custom URL provided to enter the session. Enter your name on the h…" at bounding box center [737, 232] width 428 height 22
click at [748, 234] on textarea "Click on the custom URL provided to enter the session. Enter your name on the h…" at bounding box center [737, 232] width 428 height 22
paste textarea "participants should answer any/all questions they’d like to share about, and th…"
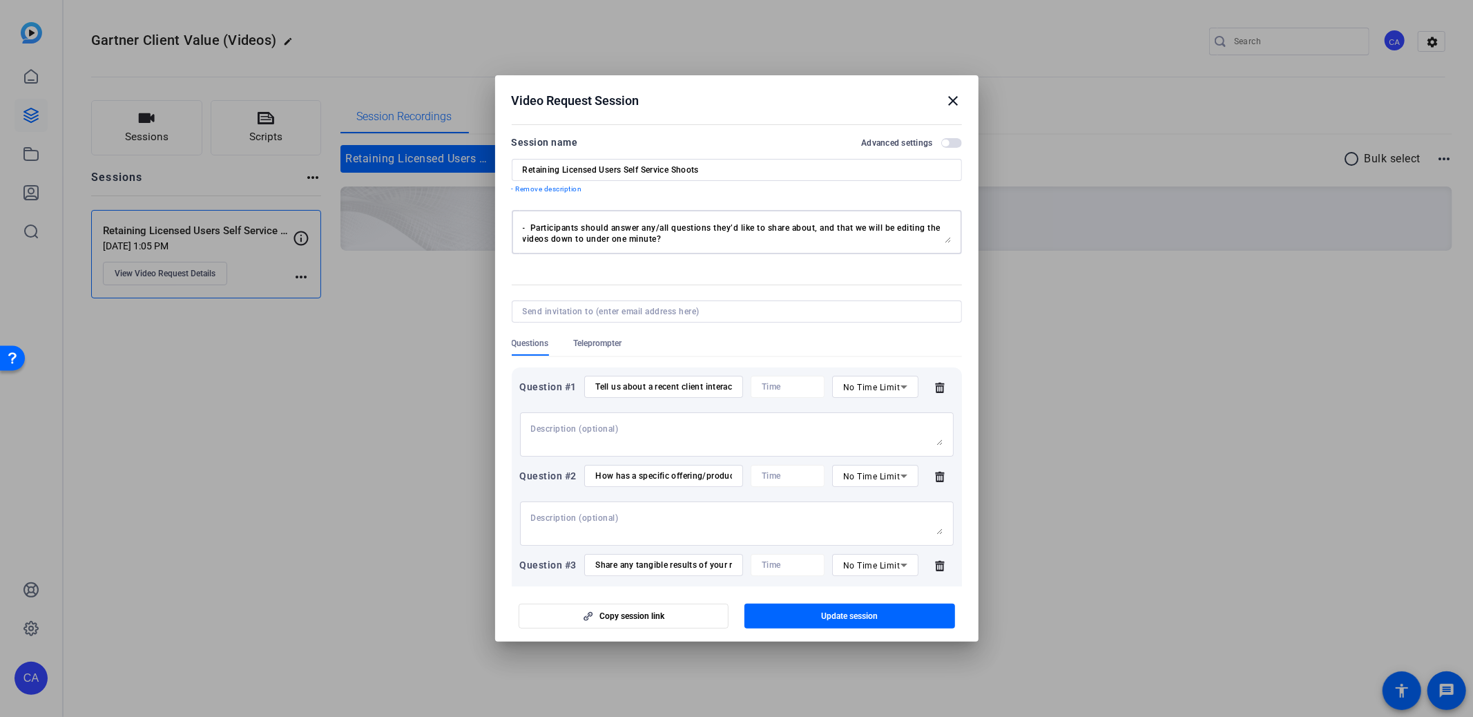
drag, startPoint x: 859, startPoint y: 229, endPoint x: 870, endPoint y: 232, distance: 12.1
click at [859, 229] on textarea "Click on the custom URL provided to enter the session. Enter your name on the h…" at bounding box center [737, 232] width 428 height 22
click at [641, 243] on div "Click on the custom URL provided to enter the session. Enter your name on the h…" at bounding box center [737, 232] width 428 height 44
click at [638, 238] on textarea "Click on the custom URL provided to enter the session. Enter your name on the h…" at bounding box center [737, 232] width 428 height 22
drag, startPoint x: 818, startPoint y: 229, endPoint x: 843, endPoint y: 236, distance: 26.3
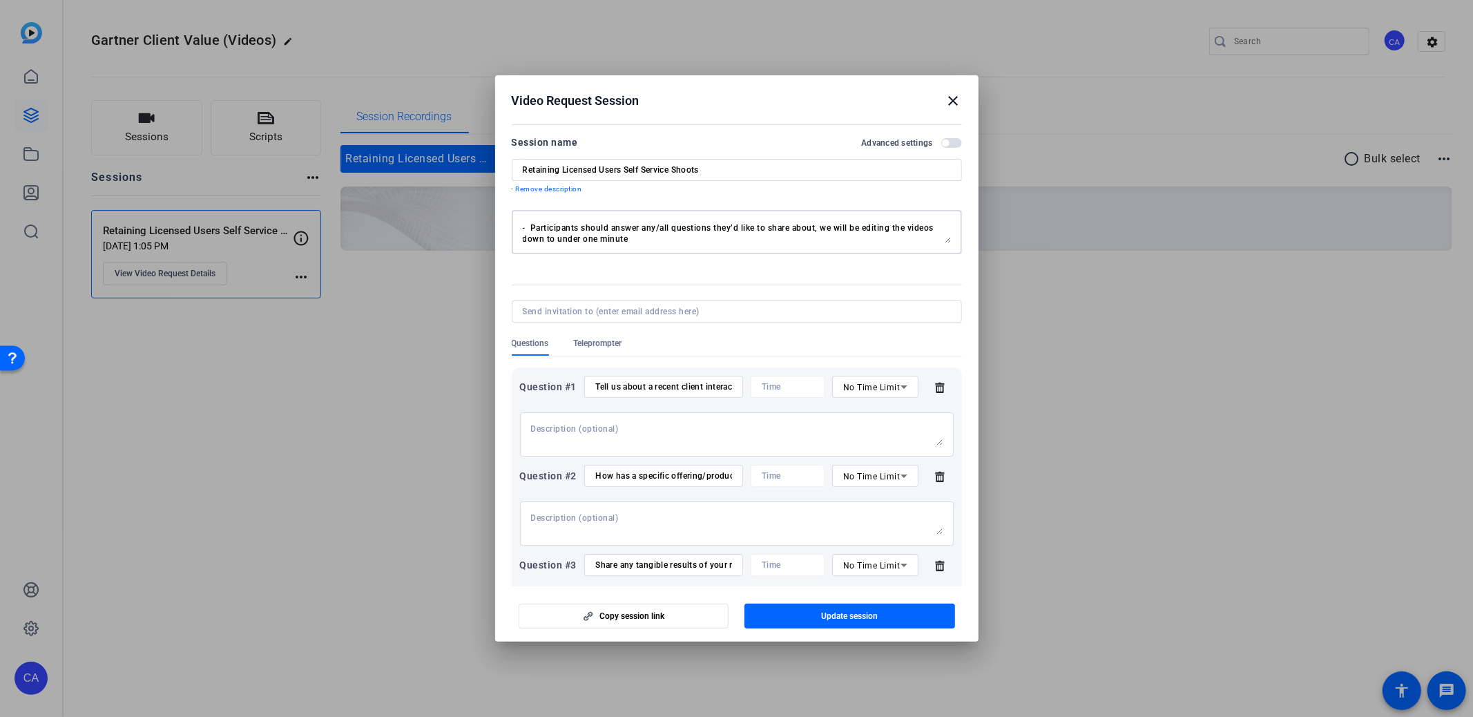
click at [823, 230] on textarea "Click on the custom URL provided to enter the session. Enter your name on the h…" at bounding box center [737, 232] width 428 height 22
click at [530, 228] on textarea "Click on the custom URL provided to enter the session. Enter your name on the h…" at bounding box center [737, 232] width 428 height 22
drag, startPoint x: 555, startPoint y: 238, endPoint x: 539, endPoint y: 232, distance: 16.8
click at [529, 238] on textarea "Click on the custom URL provided to enter the session. Enter your name on the h…" at bounding box center [737, 232] width 428 height 22
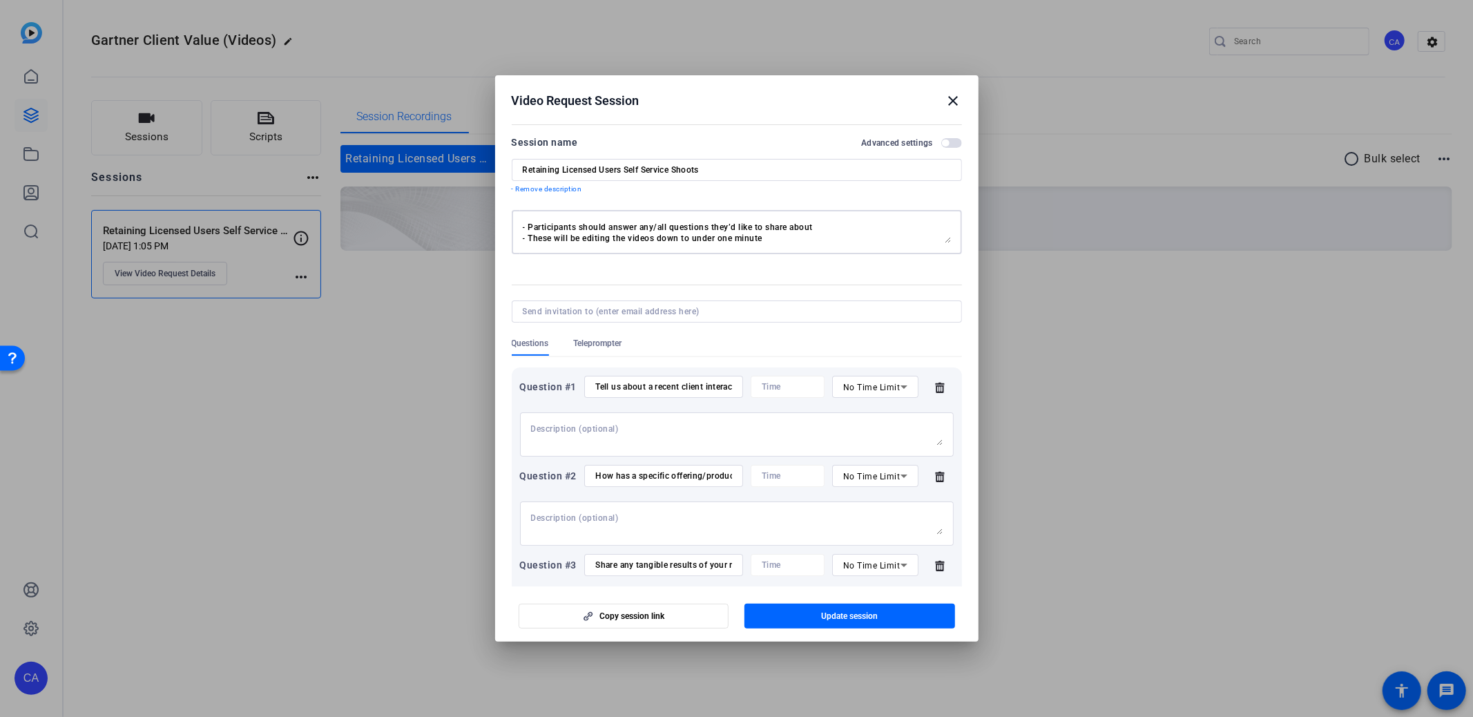
drag, startPoint x: 611, startPoint y: 235, endPoint x: 744, endPoint y: 258, distance: 135.2
click at [611, 235] on textarea "Click on the custom URL provided to enter the session. Enter your name on the h…" at bounding box center [737, 232] width 428 height 22
click at [658, 240] on textarea "Click on the custom URL provided to enter the session. Enter your name on the h…" at bounding box center [737, 232] width 428 height 22
type textarea "Click on the custom URL provided to enter the session. Enter your name on the h…"
click at [867, 608] on span "button" at bounding box center [850, 616] width 211 height 33
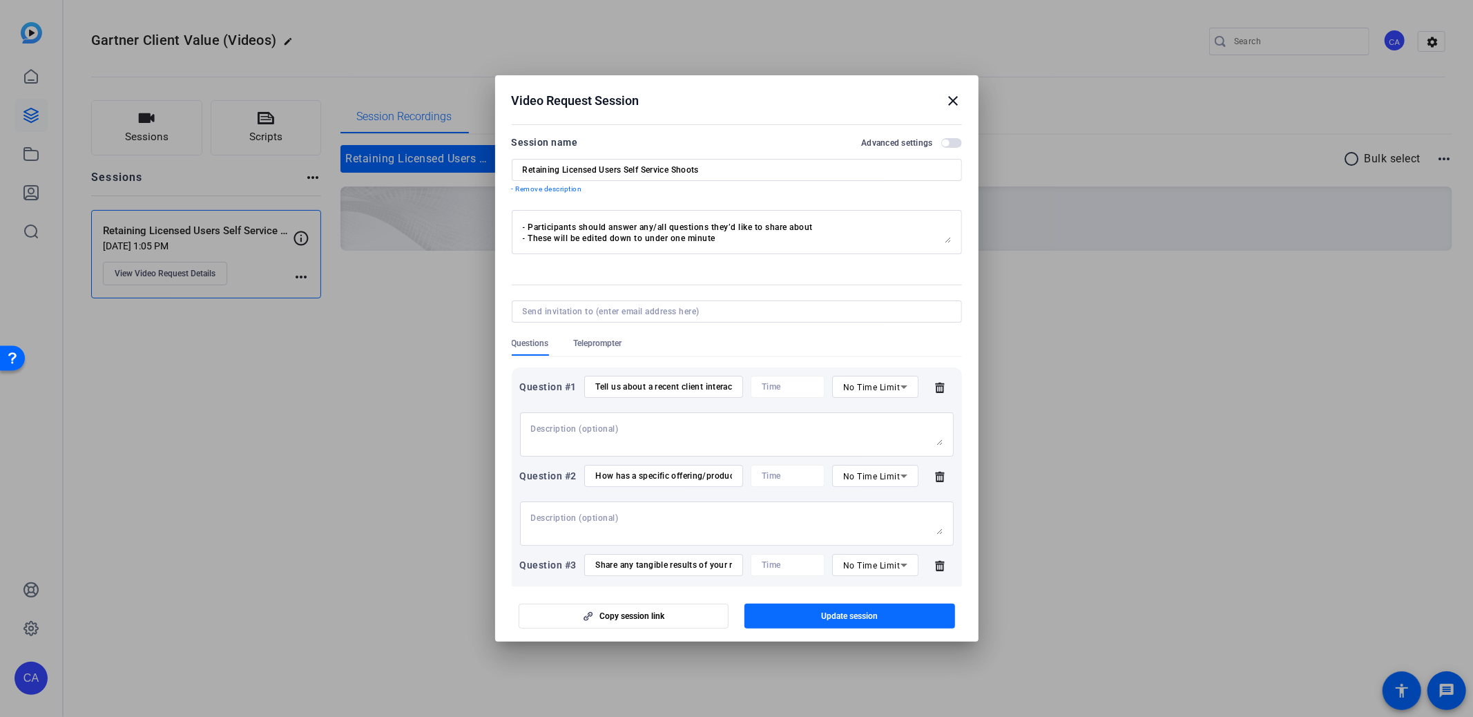
click at [903, 618] on span "button" at bounding box center [850, 616] width 211 height 33
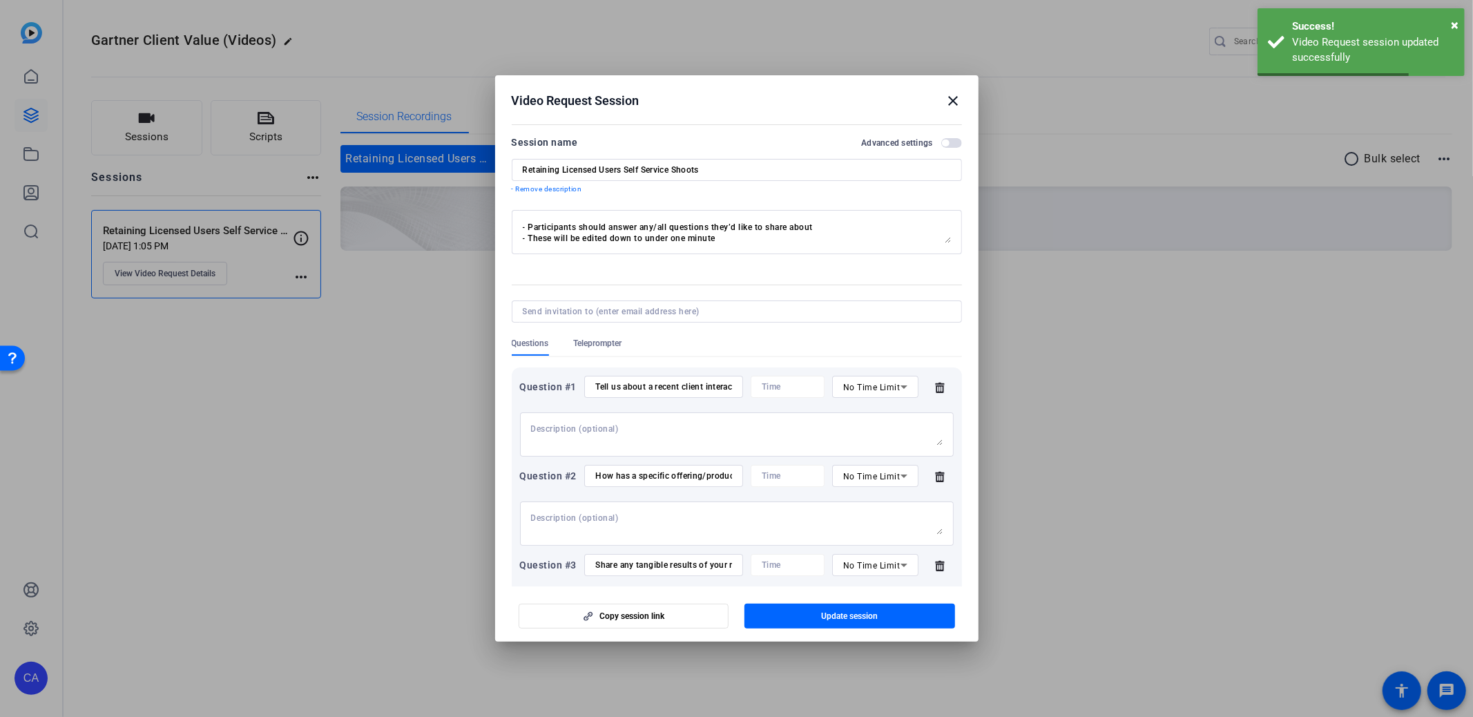
click at [955, 138] on span "button" at bounding box center [951, 143] width 21 height 10
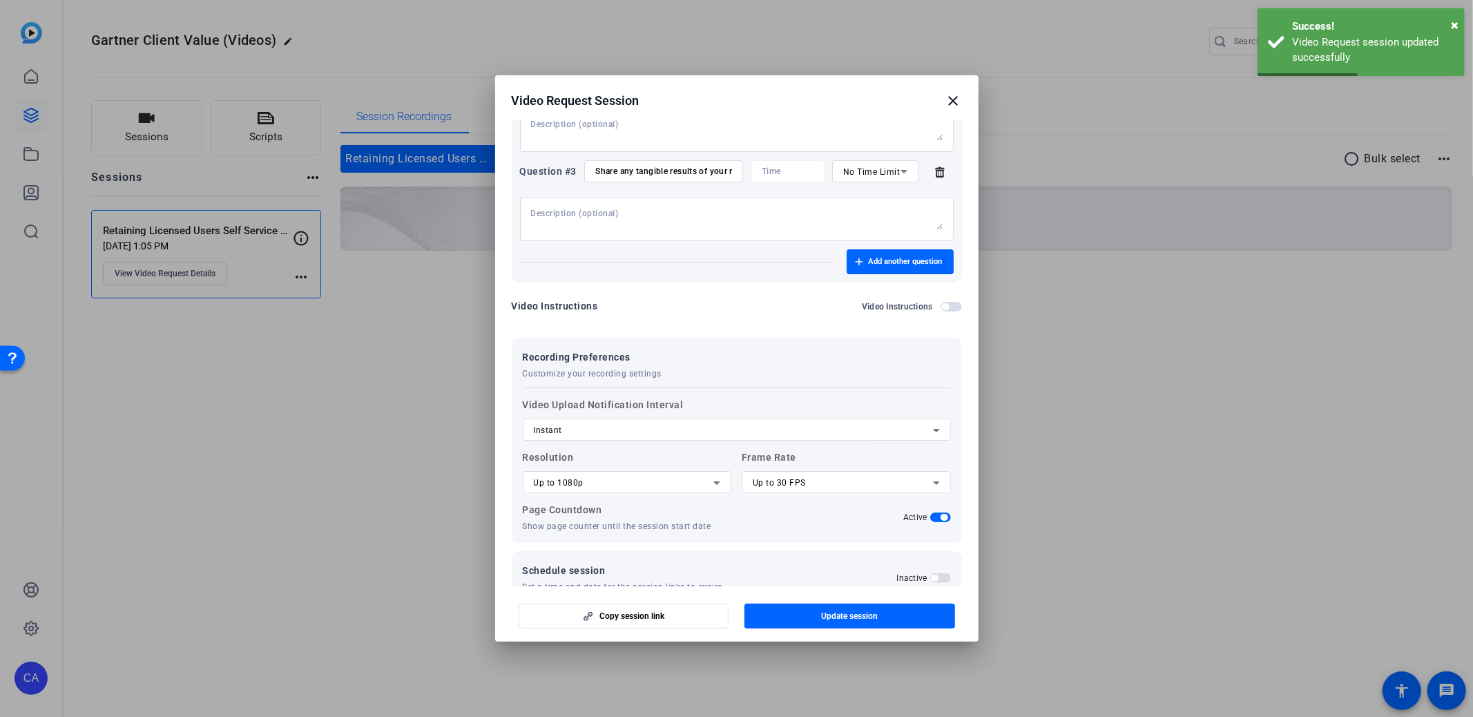
scroll to position [410, 0]
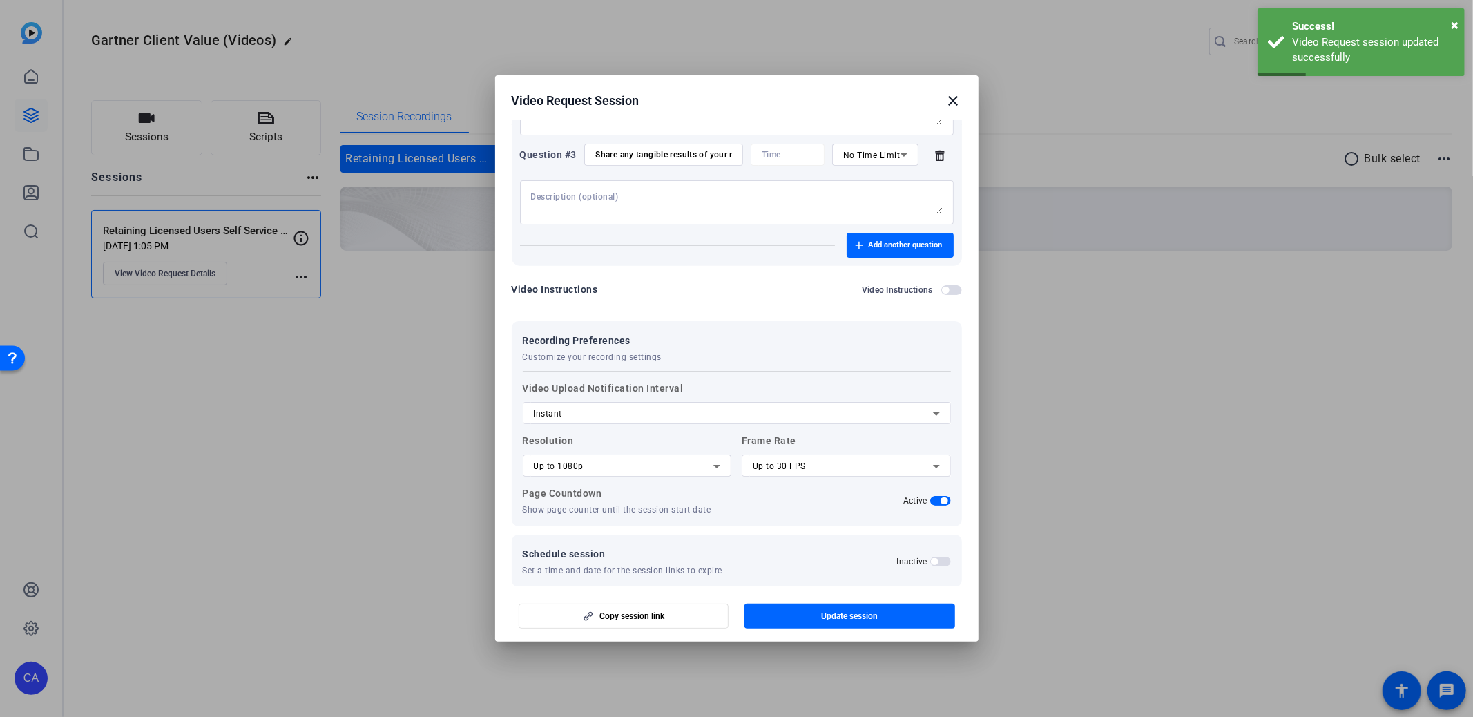
click at [950, 97] on mat-icon "close" at bounding box center [954, 101] width 17 height 17
